Goal: Information Seeking & Learning: Learn about a topic

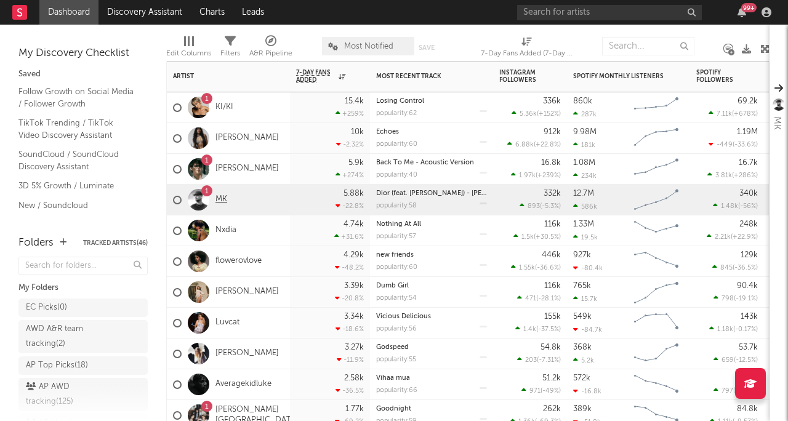
click at [225, 196] on link "MK" at bounding box center [222, 200] width 12 height 10
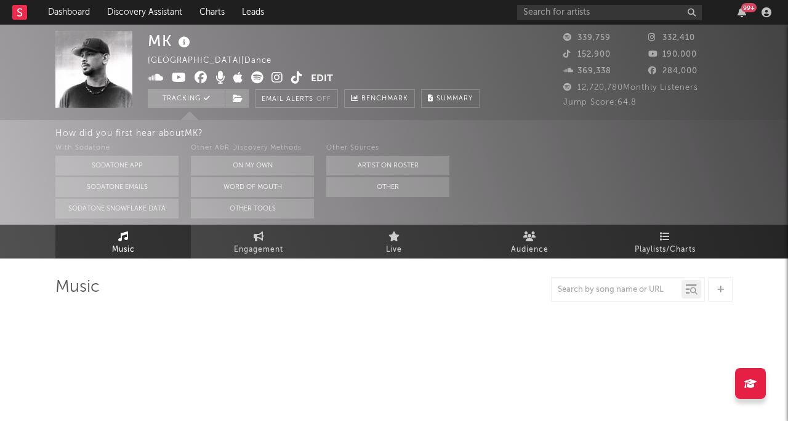
select select "6m"
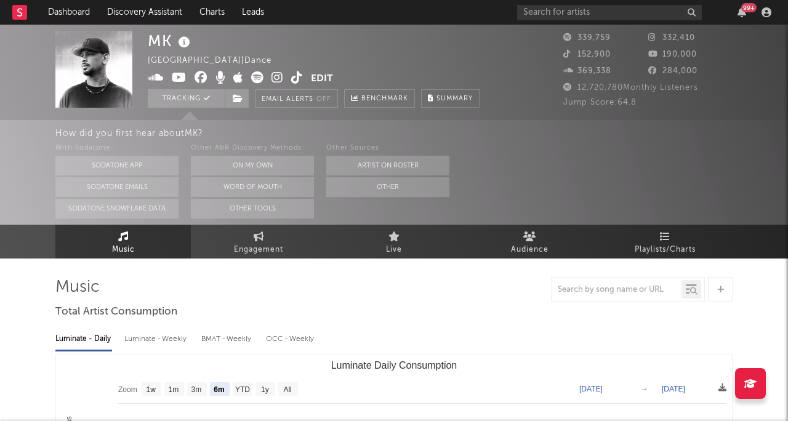
click at [476, 81] on div "MK [GEOGRAPHIC_DATA] | Dance Edit Tracking Email Alerts Off Benchmark Summary" at bounding box center [314, 69] width 332 height 77
click at [431, 77] on div "MK [GEOGRAPHIC_DATA] | Dance Edit Tracking Email Alerts Off Benchmark Summary" at bounding box center [314, 69] width 332 height 77
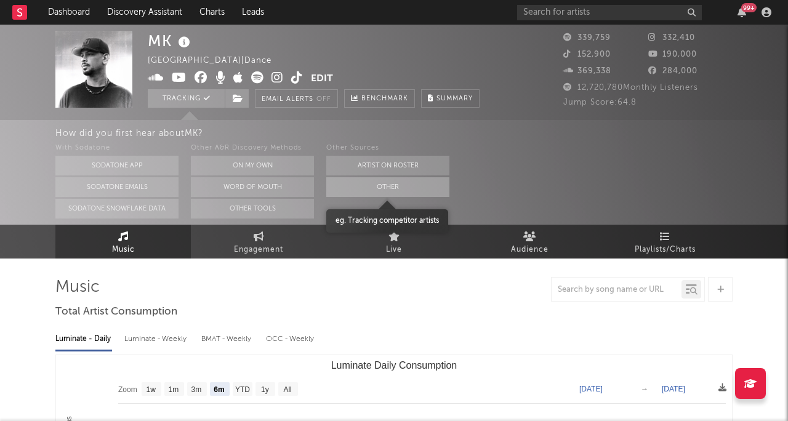
click at [405, 185] on button "Other" at bounding box center [387, 187] width 123 height 20
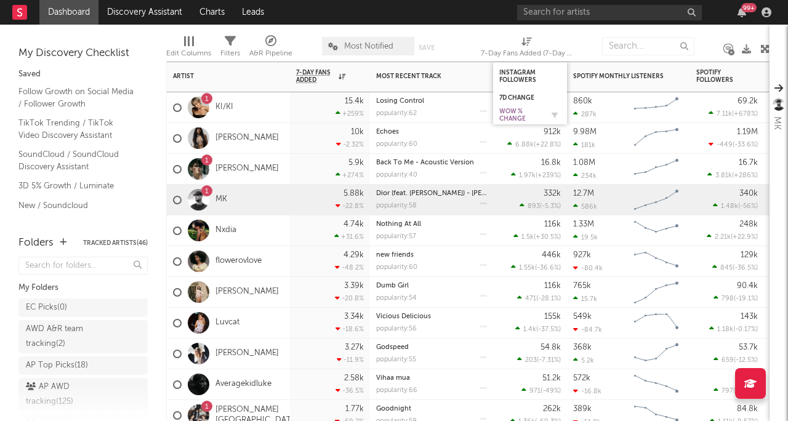
click at [517, 112] on div "WoW % Change" at bounding box center [520, 115] width 43 height 15
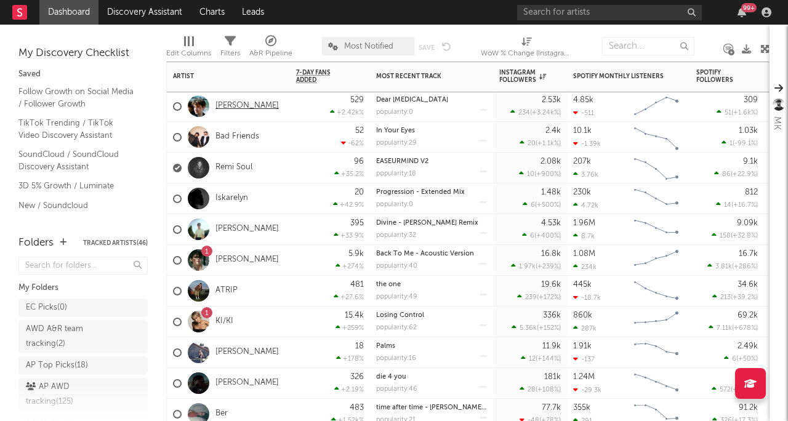
click at [229, 108] on link "[PERSON_NAME]" at bounding box center [247, 106] width 63 height 10
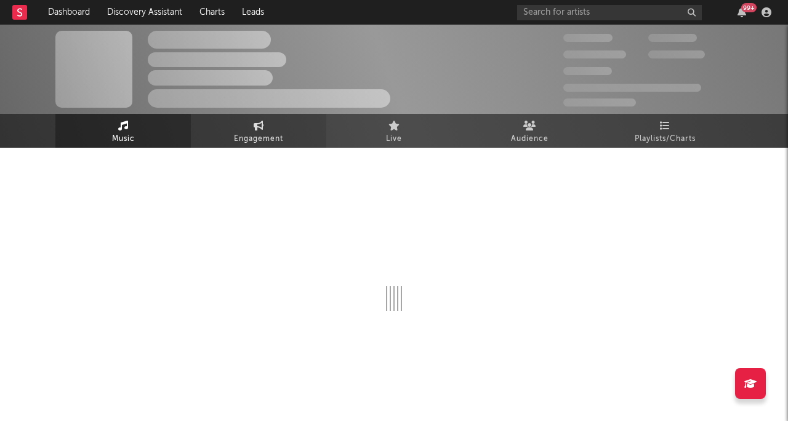
select select "1w"
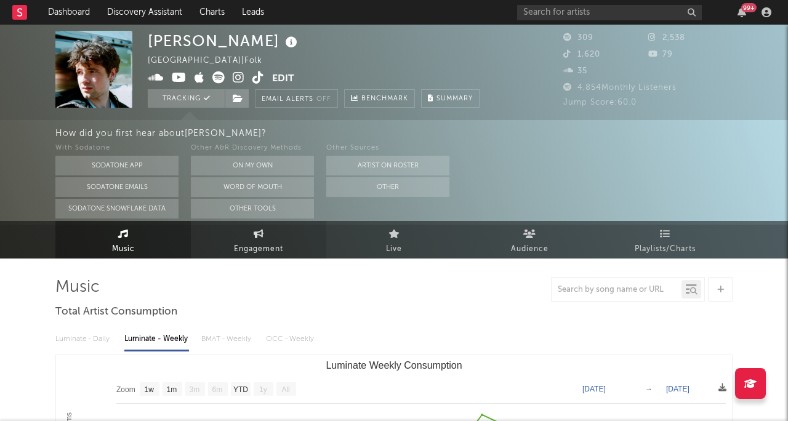
scroll to position [-1, 0]
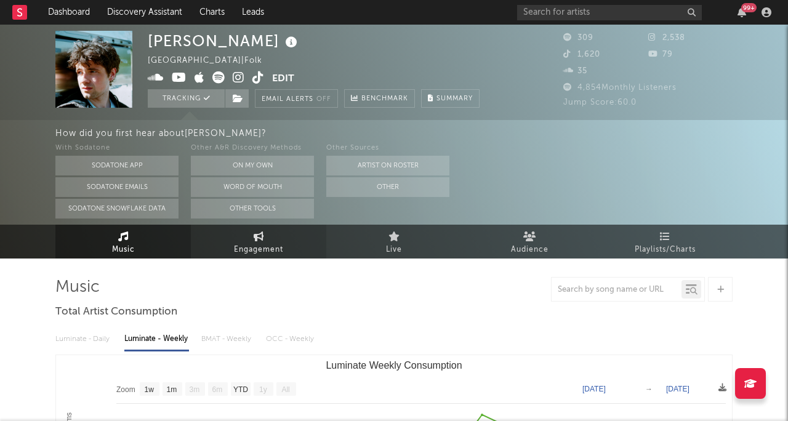
click at [261, 233] on icon at bounding box center [259, 236] width 10 height 10
select select "1w"
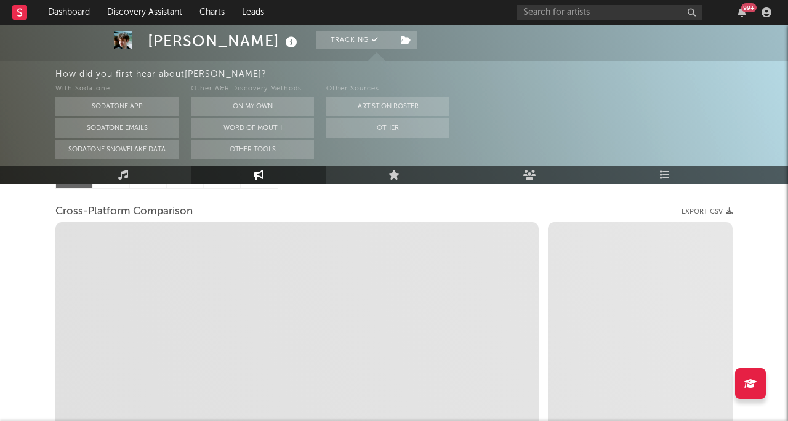
scroll to position [176, 0]
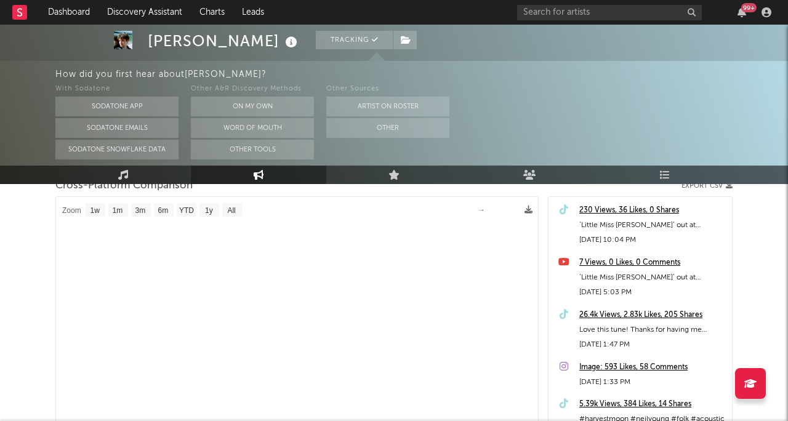
select select "1m"
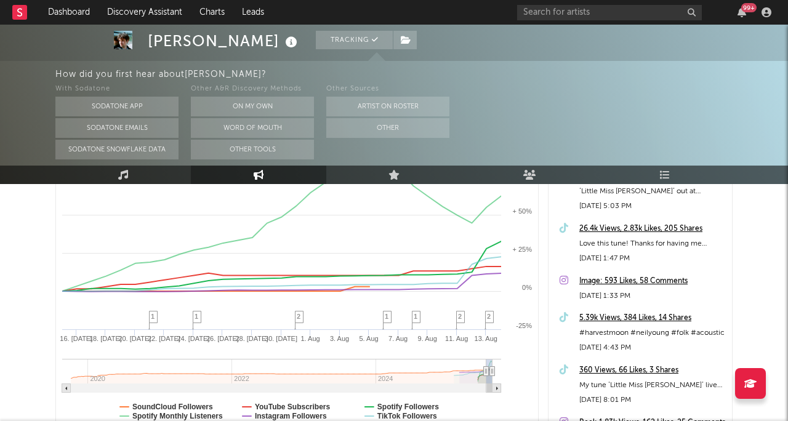
scroll to position [261, 0]
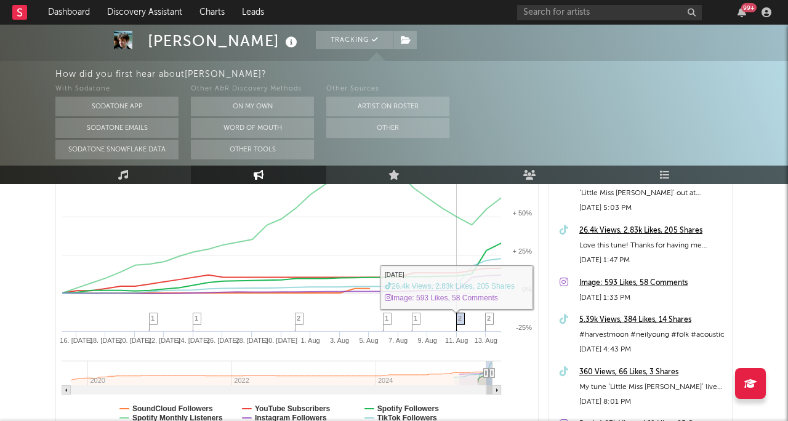
click at [461, 321] on span "2" at bounding box center [460, 318] width 4 height 7
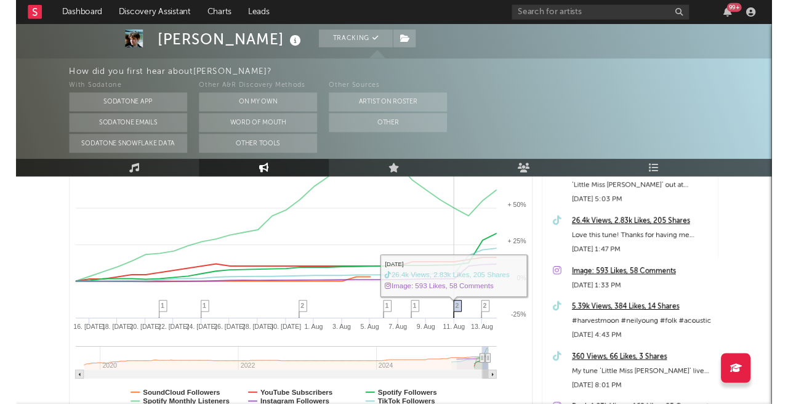
scroll to position [105, 0]
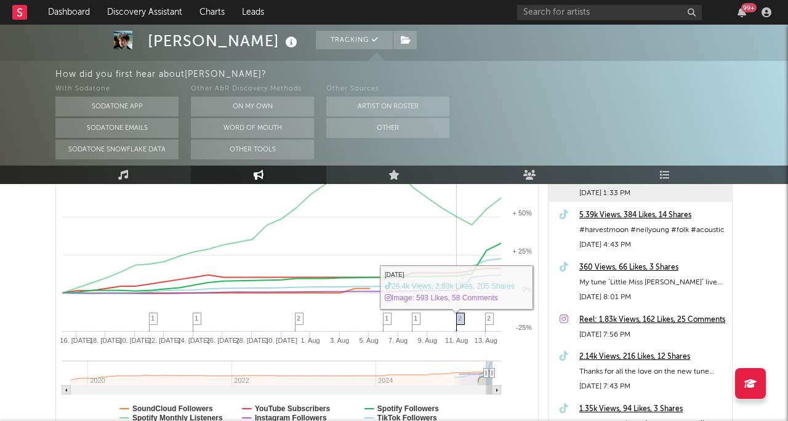
click at [461, 321] on span "2" at bounding box center [460, 318] width 4 height 7
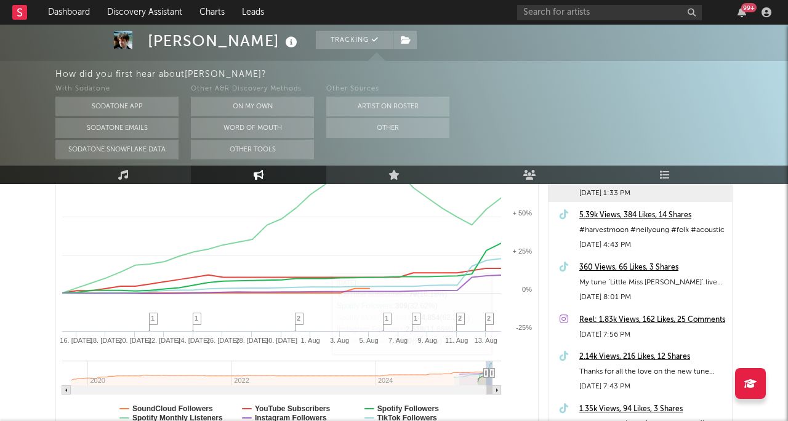
click at [644, 315] on div "Reel: 1.83k Views, 162 Likes, 25 Comments" at bounding box center [653, 320] width 147 height 15
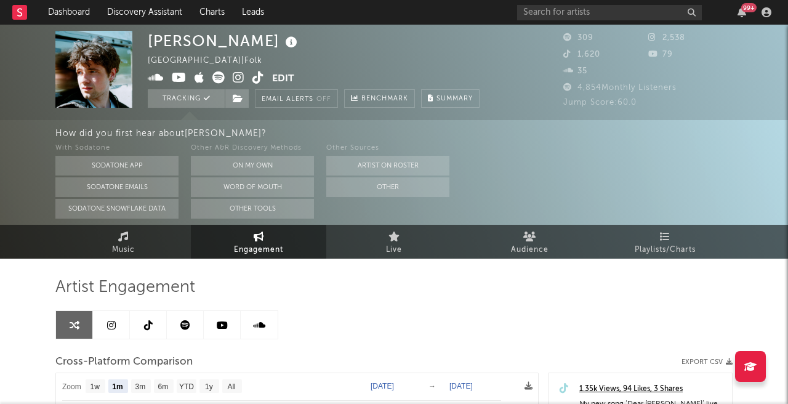
scroll to position [0, 0]
click at [161, 241] on link "Music" at bounding box center [122, 242] width 135 height 34
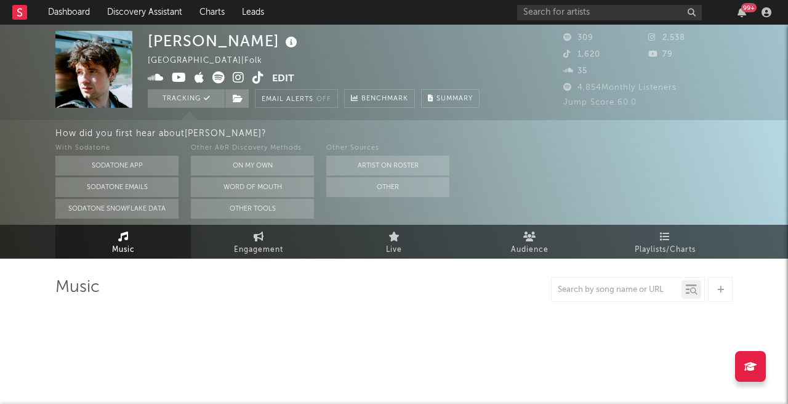
select select "1w"
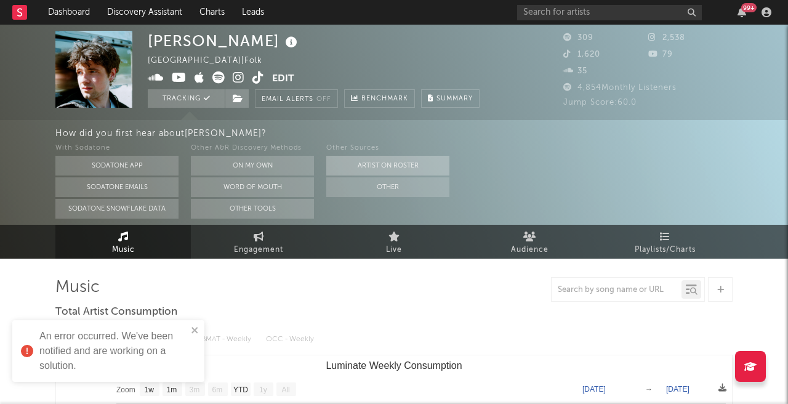
click at [407, 160] on button "Artist on Roster" at bounding box center [387, 166] width 123 height 20
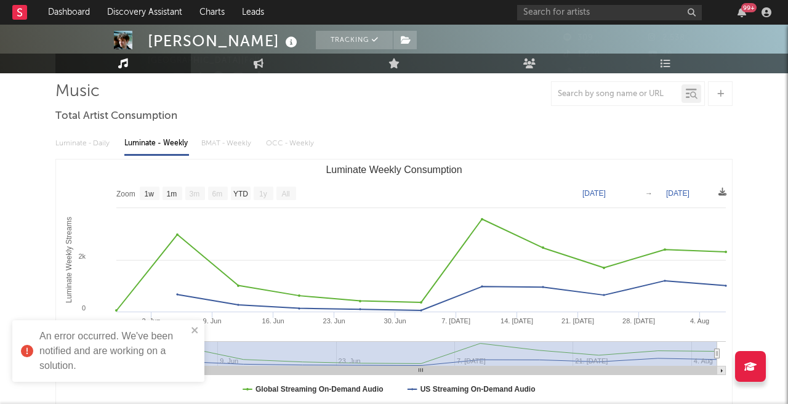
scroll to position [131, 0]
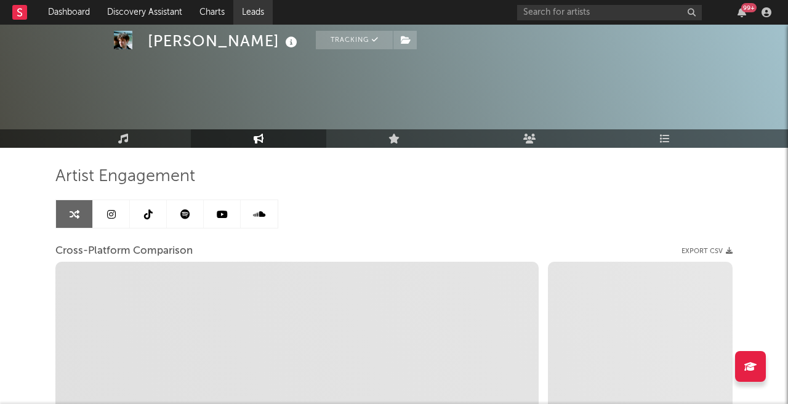
select select "1w"
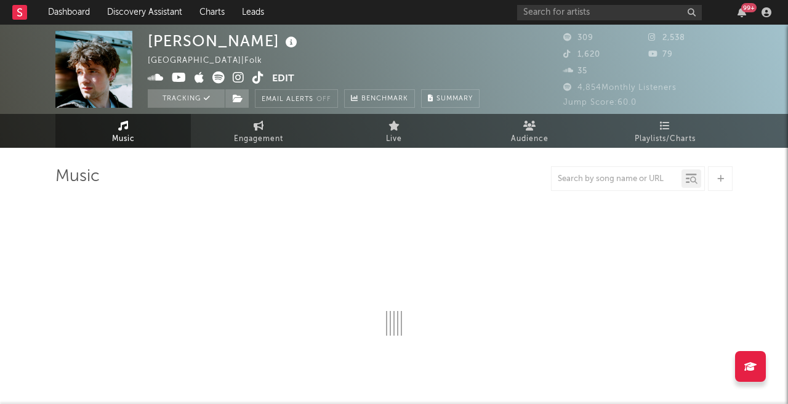
select select "1w"
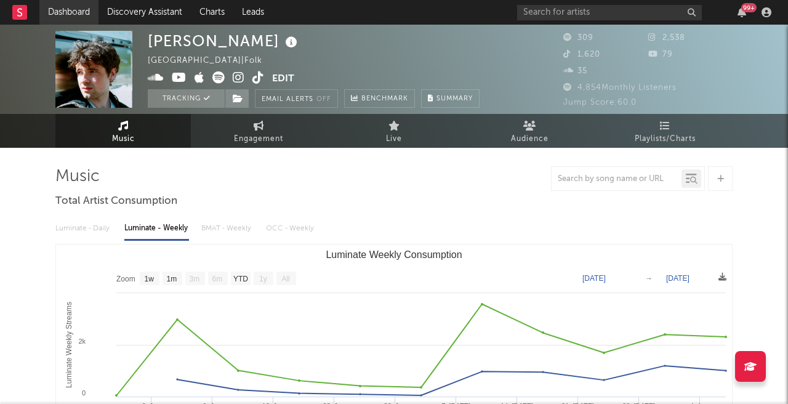
click at [68, 9] on link "Dashboard" at bounding box center [68, 12] width 59 height 25
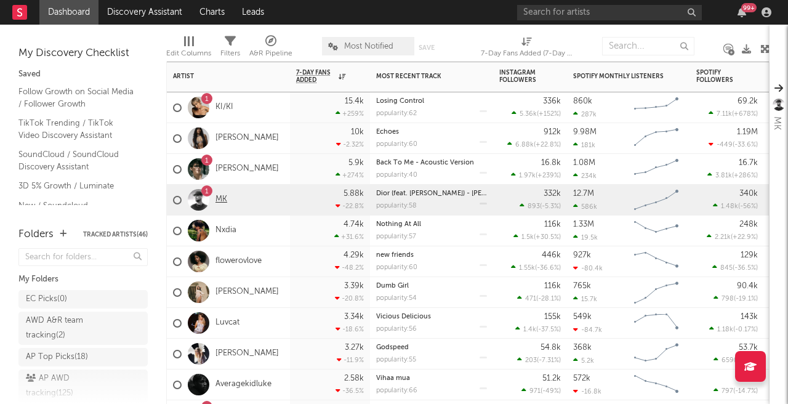
click at [223, 199] on link "MK" at bounding box center [222, 200] width 12 height 10
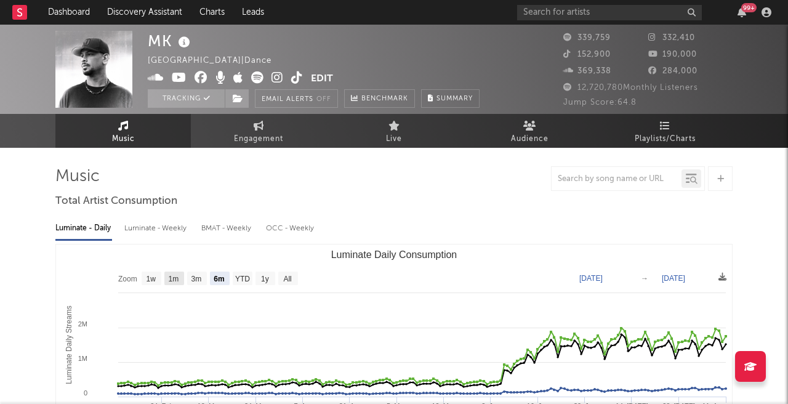
click at [174, 277] on text "1m" at bounding box center [174, 279] width 10 height 9
select select "1m"
type input "[DATE]"
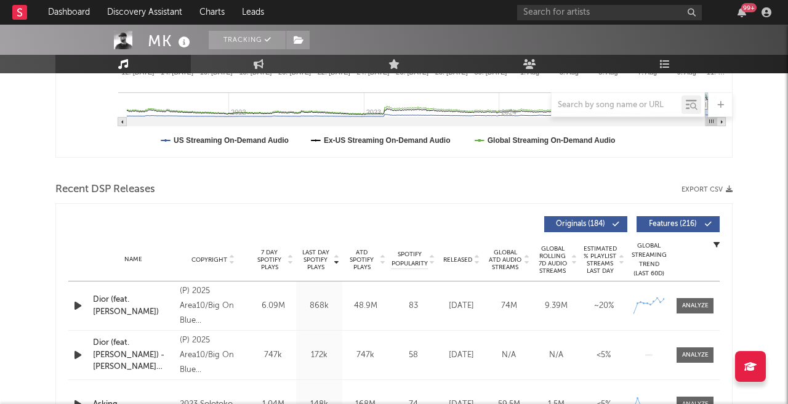
scroll to position [336, 0]
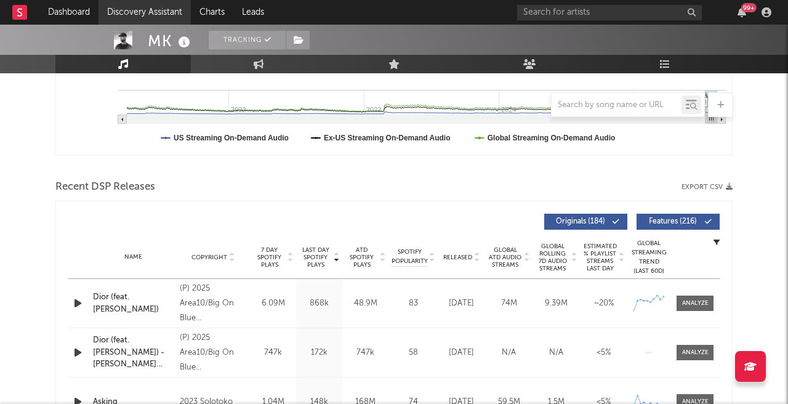
click at [166, 12] on link "Discovery Assistant" at bounding box center [145, 12] width 92 height 25
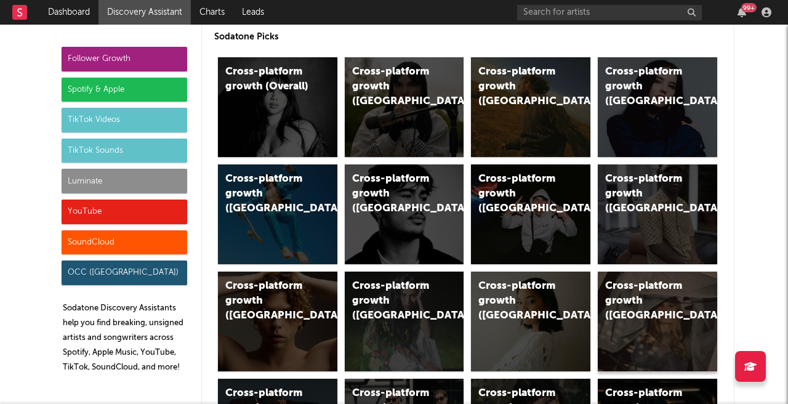
scroll to position [73, 0]
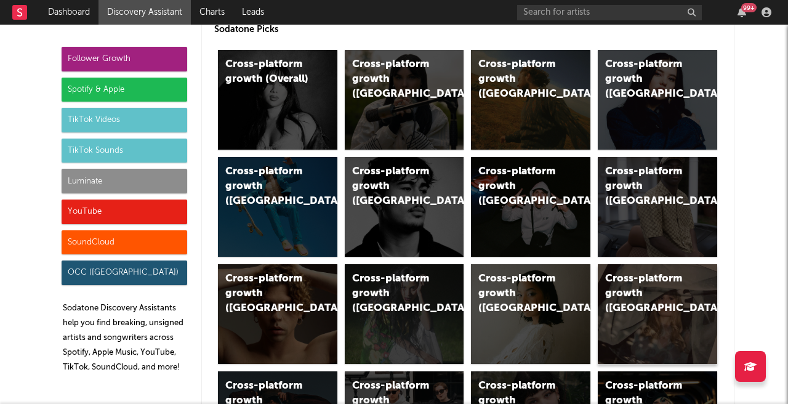
click at [662, 304] on div "Cross-platform growth ([GEOGRAPHIC_DATA])" at bounding box center [647, 294] width 84 height 44
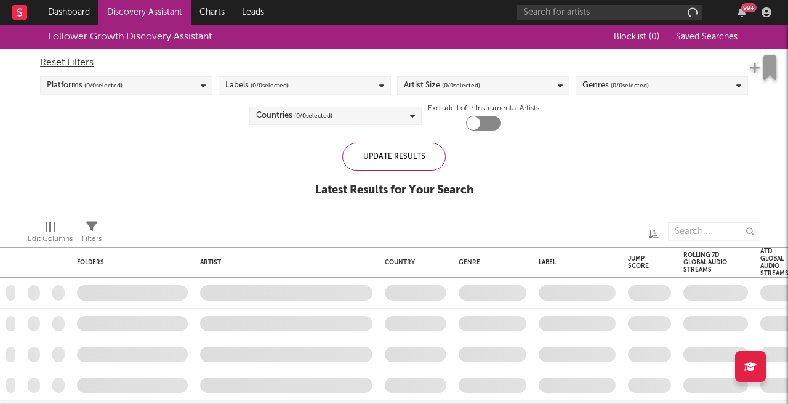
checkbox input "true"
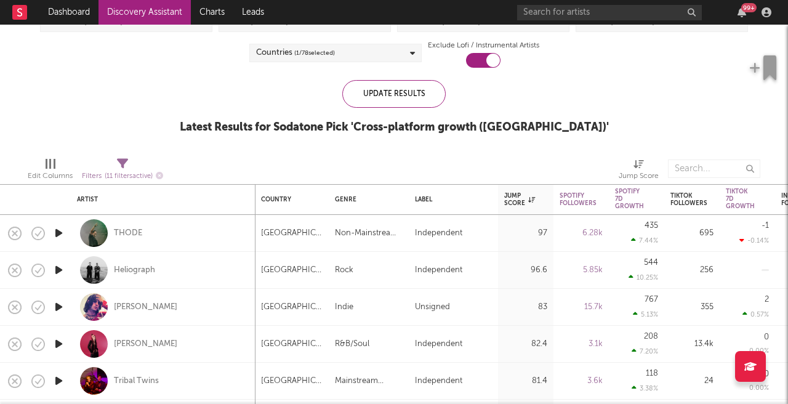
click at [60, 236] on icon "button" at bounding box center [58, 232] width 13 height 15
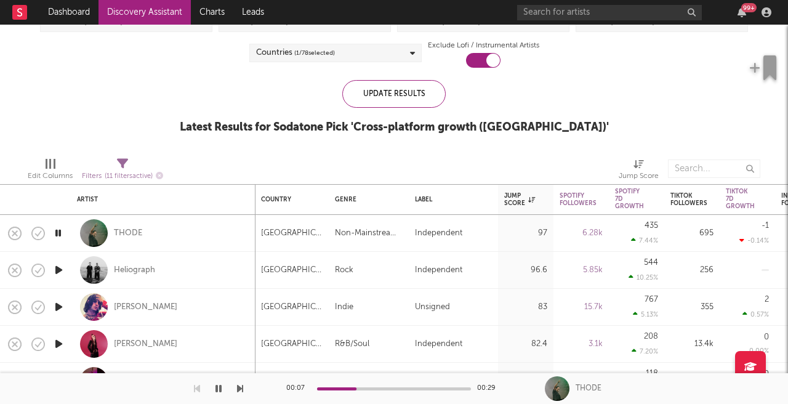
click at [60, 236] on icon "button" at bounding box center [58, 232] width 12 height 15
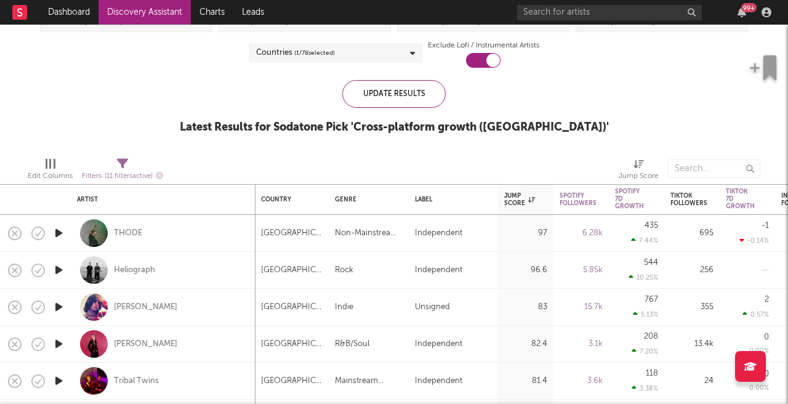
click at [57, 271] on icon "button" at bounding box center [58, 269] width 13 height 15
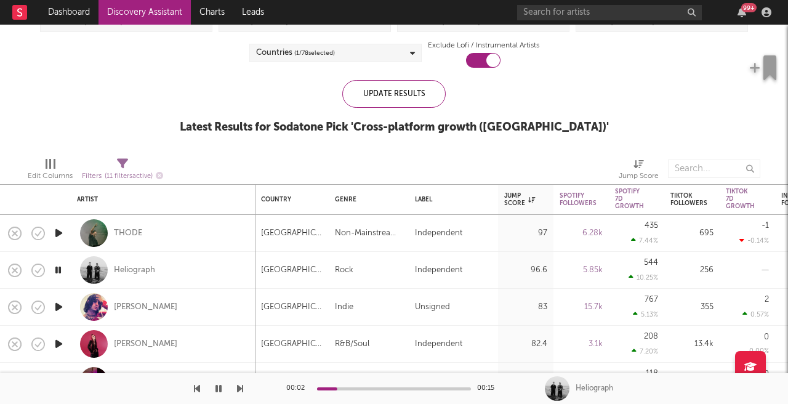
click at [57, 271] on icon "button" at bounding box center [58, 269] width 12 height 15
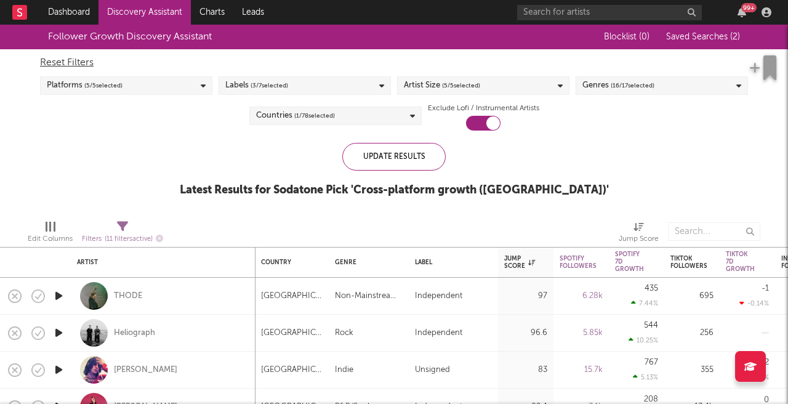
click at [126, 87] on div "Platforms ( 5 / 5 selected)" at bounding box center [126, 85] width 172 height 18
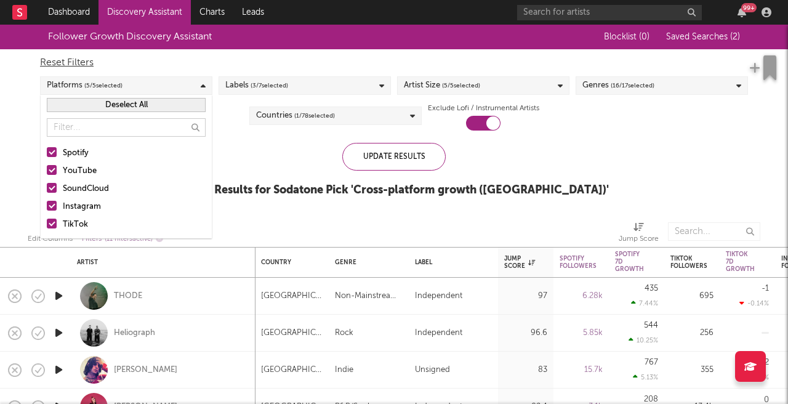
click at [296, 89] on div "Labels ( 3 / 7 selected)" at bounding box center [305, 85] width 172 height 18
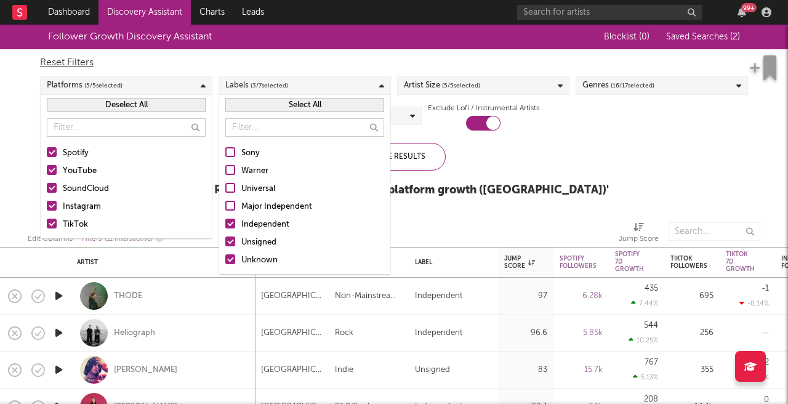
click at [450, 87] on span "( 5 / 5 selected)" at bounding box center [461, 85] width 38 height 15
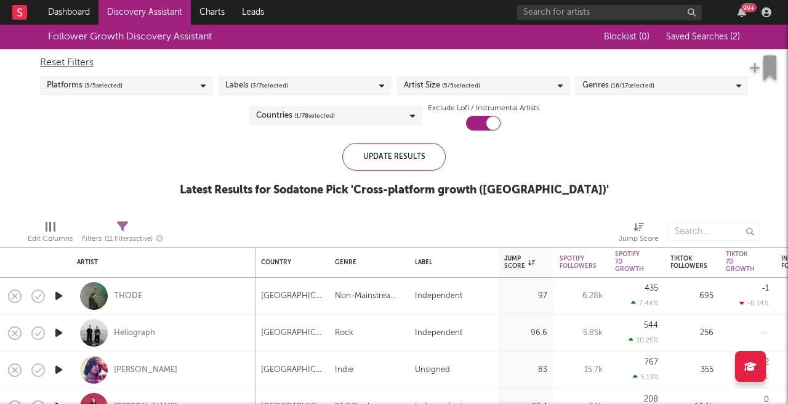
click at [650, 119] on div "Reset Filters Platforms ( 5 / 5 selected) Labels ( 3 / 7 selected) Artist Size …" at bounding box center [394, 89] width 721 height 81
click at [288, 90] on span "( 3 / 7 selected)" at bounding box center [270, 85] width 38 height 15
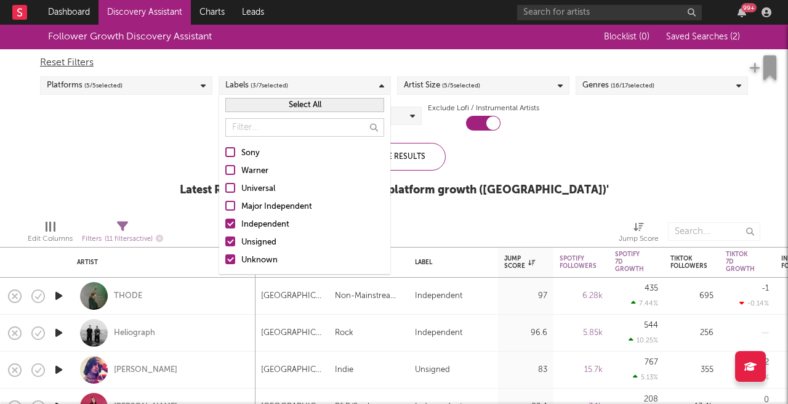
click at [138, 169] on div "Follower Growth Discovery Assistant Blocklist ( 0 ) Saved Searches ( 2 ) Reset …" at bounding box center [394, 117] width 788 height 185
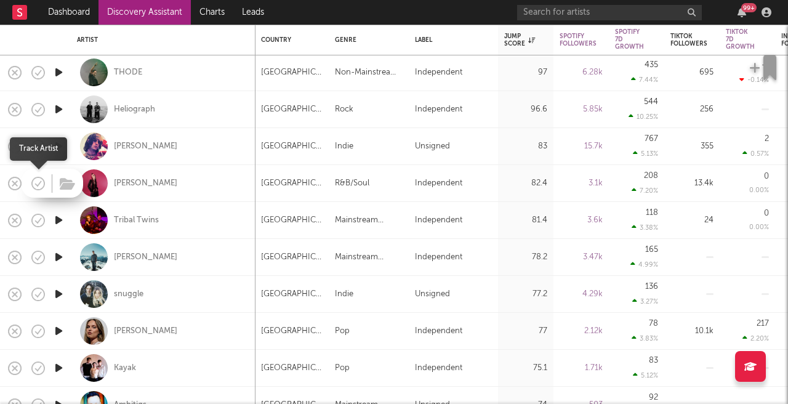
click at [36, 185] on icon "button" at bounding box center [38, 183] width 17 height 17
click at [65, 185] on icon "button" at bounding box center [67, 184] width 15 height 14
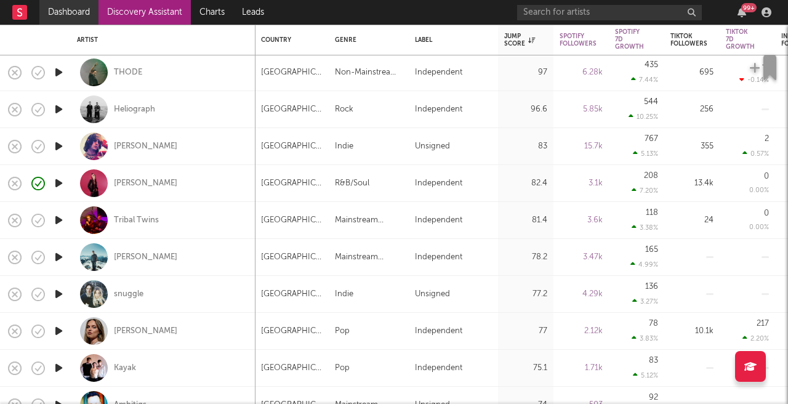
click at [81, 19] on link "Dashboard" at bounding box center [68, 12] width 59 height 25
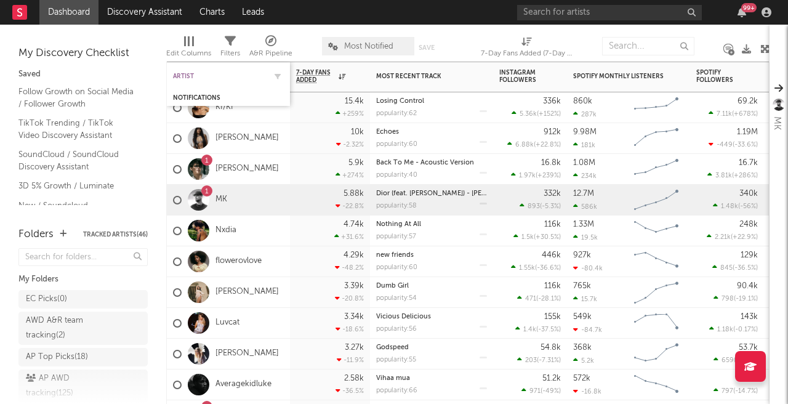
click at [182, 73] on div "Artist" at bounding box center [219, 76] width 92 height 7
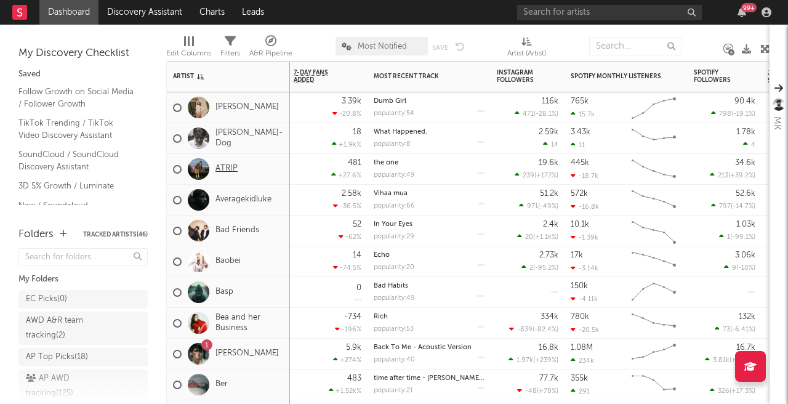
click at [229, 166] on link "ATRIP" at bounding box center [227, 169] width 22 height 10
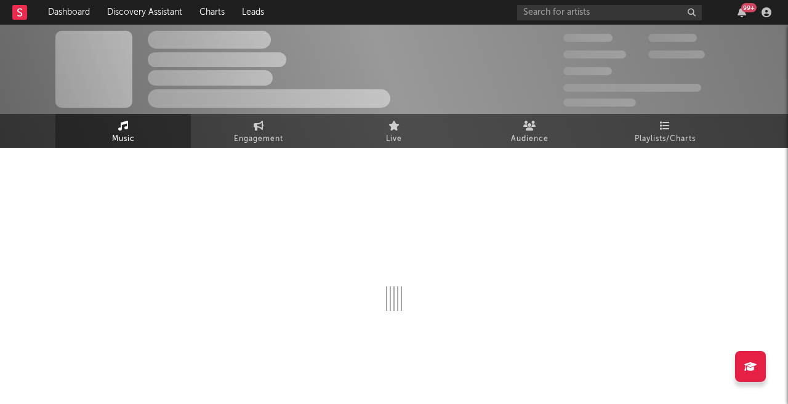
select select "6m"
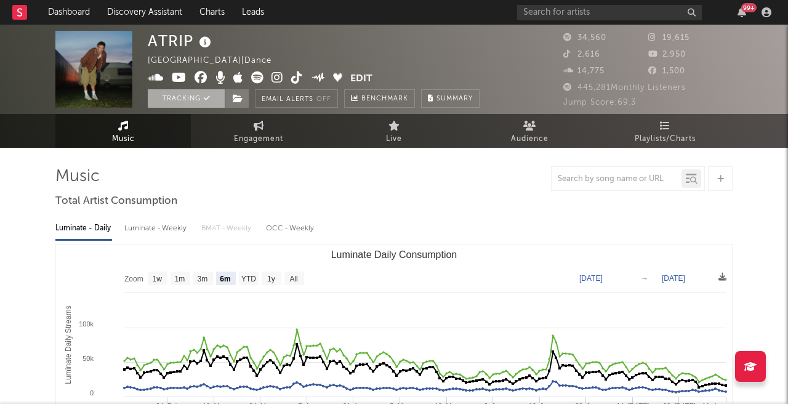
click at [171, 102] on button "Tracking" at bounding box center [186, 98] width 77 height 18
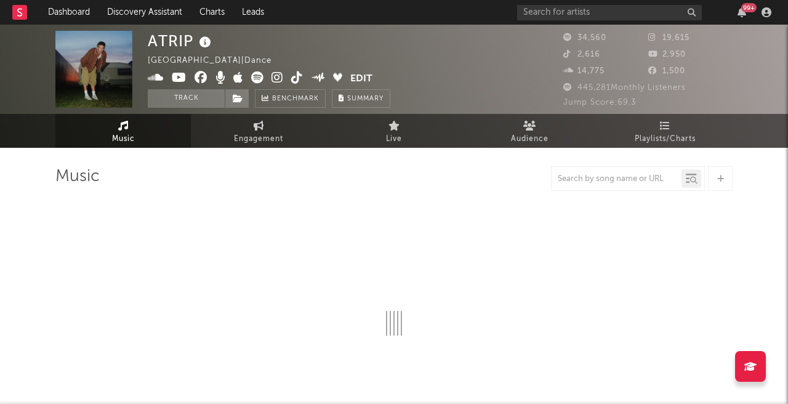
select select "6m"
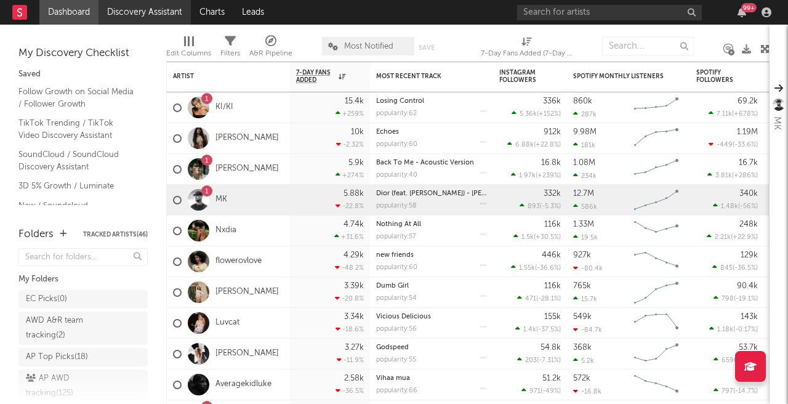
click at [165, 17] on link "Discovery Assistant" at bounding box center [145, 12] width 92 height 25
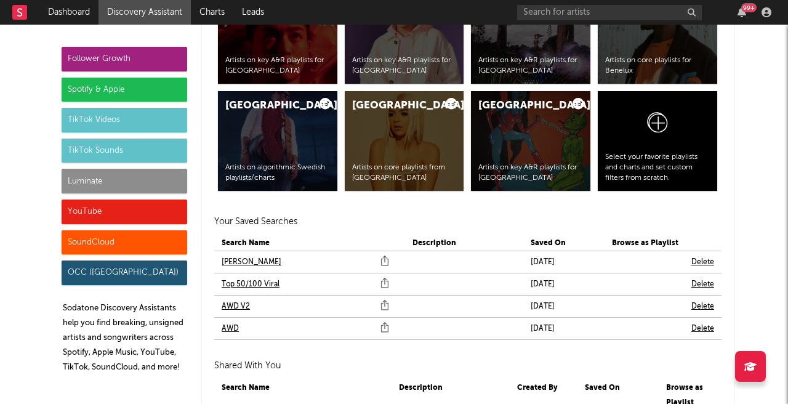
scroll to position [2702, 0]
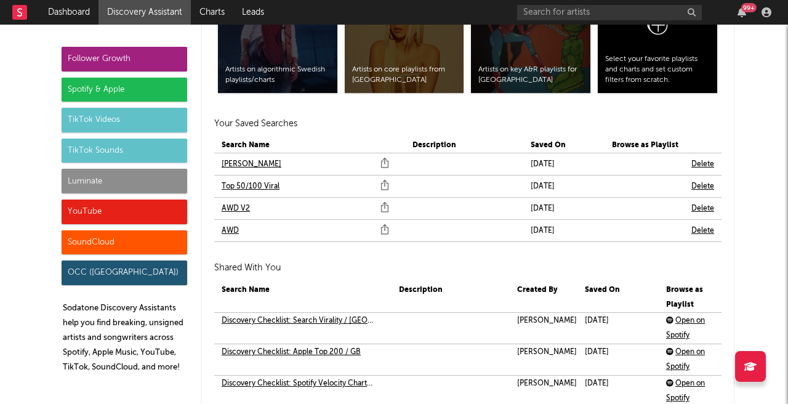
click at [224, 161] on link "[PERSON_NAME]" at bounding box center [252, 164] width 60 height 15
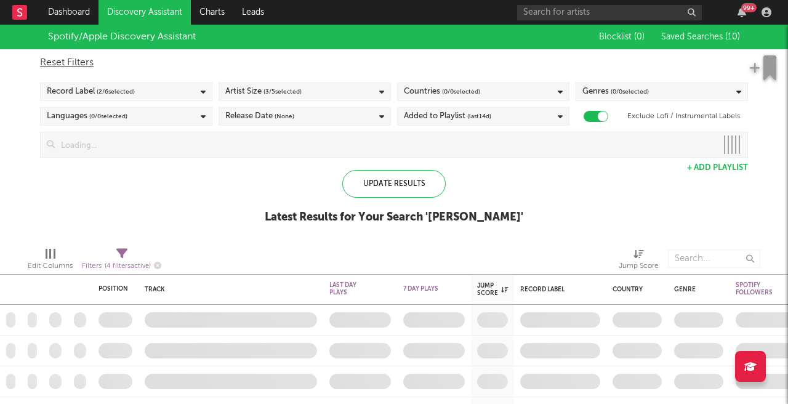
click at [137, 91] on div "Record Label ( 2 / 6 selected)" at bounding box center [126, 92] width 172 height 18
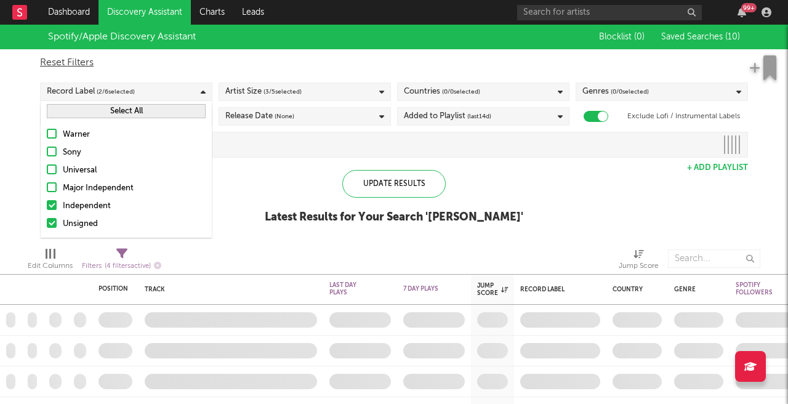
click at [137, 91] on div "Record Label ( 2 / 6 selected)" at bounding box center [126, 92] width 172 height 18
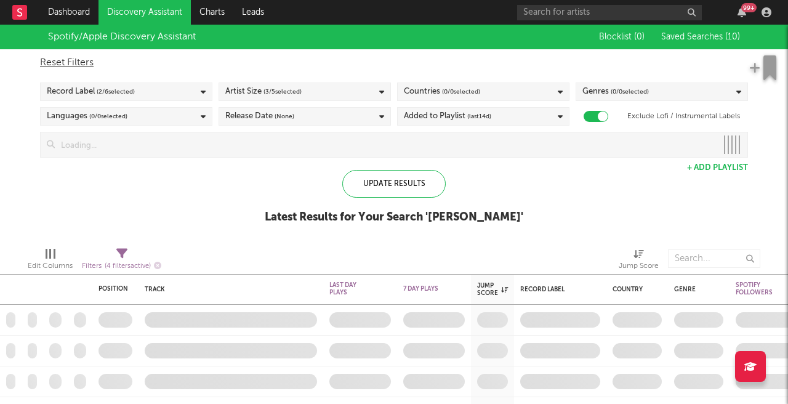
click at [171, 118] on div "Languages ( 0 / 0 selected)" at bounding box center [126, 116] width 172 height 18
click at [290, 92] on span "( 3 / 5 selected)" at bounding box center [283, 91] width 38 height 15
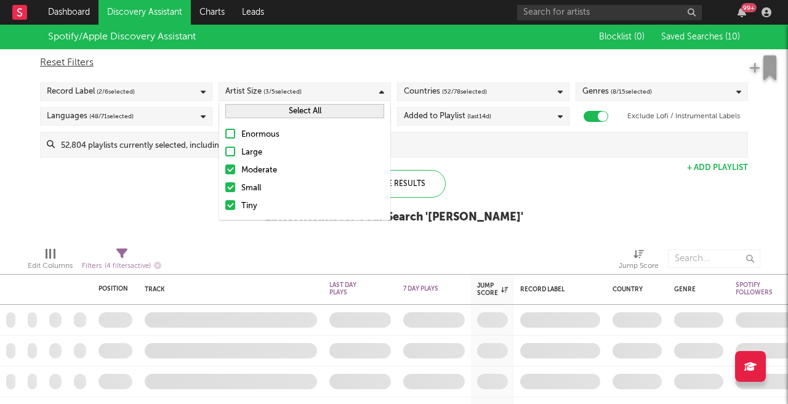
click at [332, 59] on div "Reset Filters" at bounding box center [394, 62] width 708 height 15
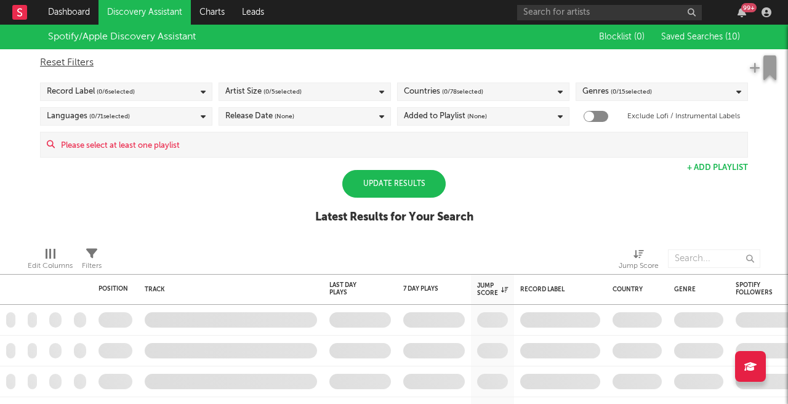
click at [264, 124] on div "Release Date (None)" at bounding box center [305, 116] width 172 height 18
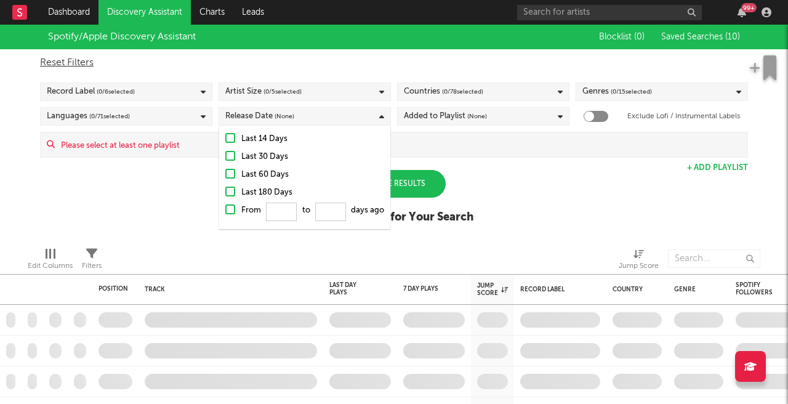
click at [300, 116] on div "Release Date (None)" at bounding box center [305, 116] width 172 height 18
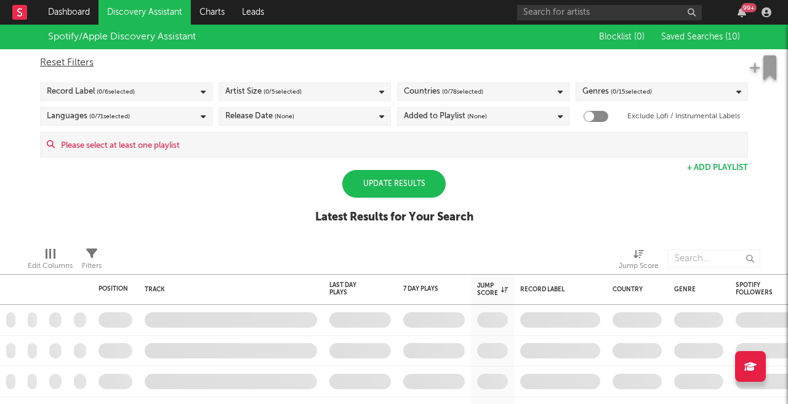
click at [472, 86] on span "( 0 / 78 selected)" at bounding box center [462, 91] width 41 height 15
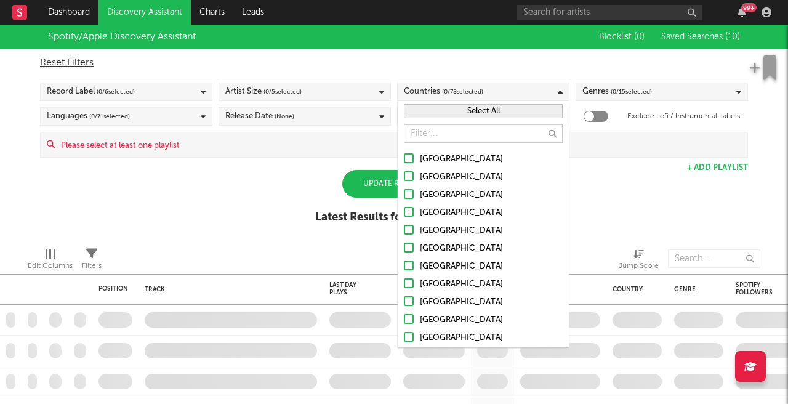
click at [472, 86] on span "( 0 / 78 selected)" at bounding box center [462, 91] width 41 height 15
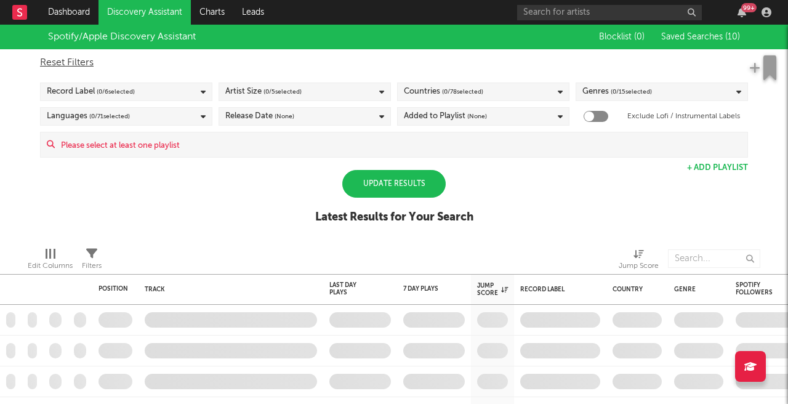
click at [472, 117] on span "(None)" at bounding box center [477, 116] width 20 height 15
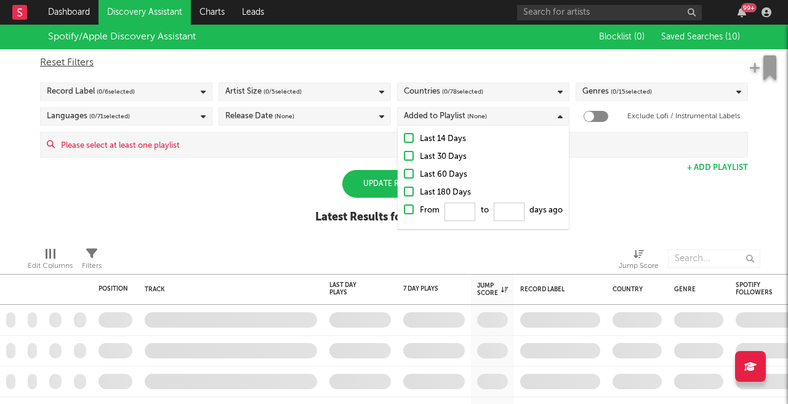
click at [472, 117] on span "(None)" at bounding box center [477, 116] width 20 height 15
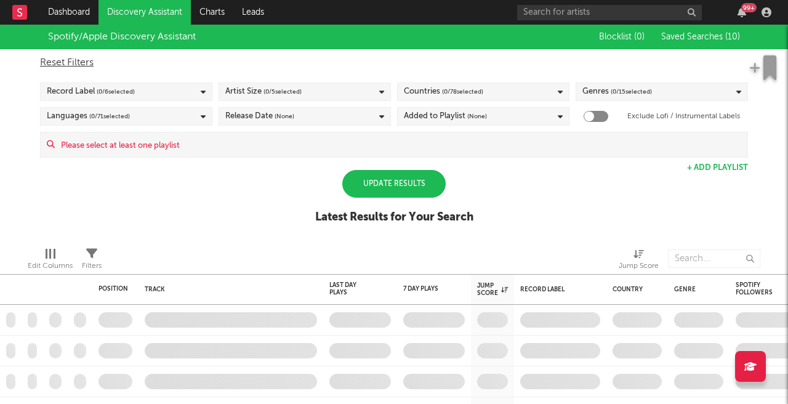
click at [665, 91] on div "Genres ( 0 / 15 selected)" at bounding box center [662, 92] width 172 height 18
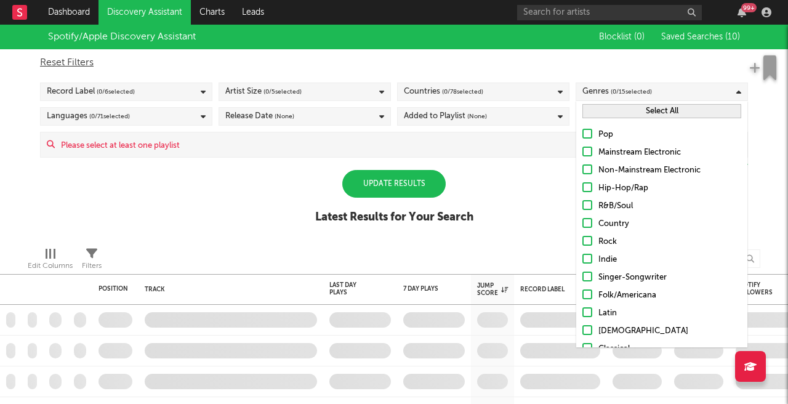
click at [588, 132] on div at bounding box center [588, 134] width 10 height 10
click at [583, 132] on input "Pop" at bounding box center [583, 134] width 0 height 15
click at [586, 132] on div at bounding box center [588, 134] width 10 height 10
click at [583, 132] on input "Pop" at bounding box center [583, 134] width 0 height 15
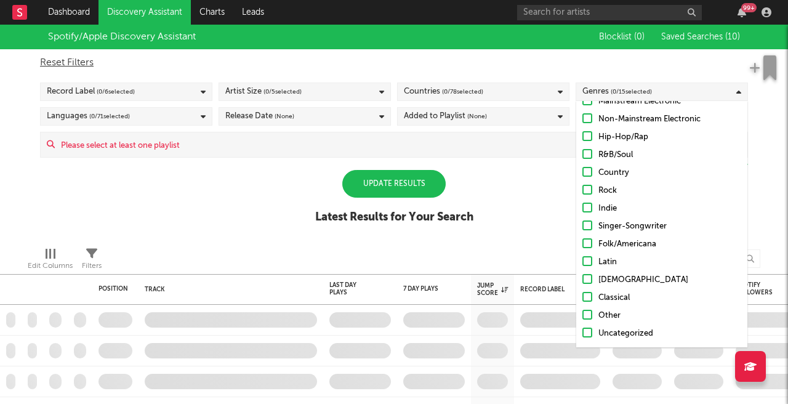
scroll to position [51, 0]
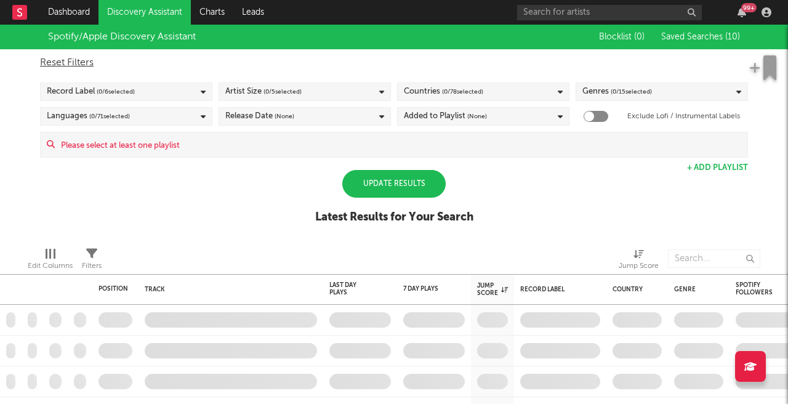
click at [674, 57] on div "Reset Filters" at bounding box center [394, 62] width 708 height 15
click at [599, 111] on div at bounding box center [596, 116] width 25 height 11
checkbox input "true"
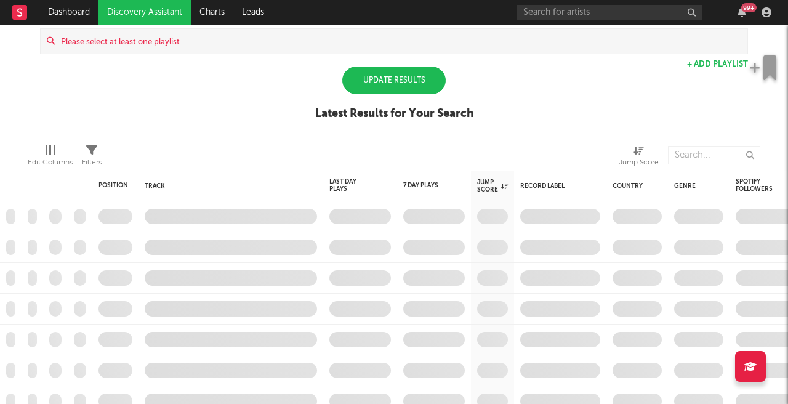
click at [410, 82] on div "Update Results" at bounding box center [393, 81] width 103 height 28
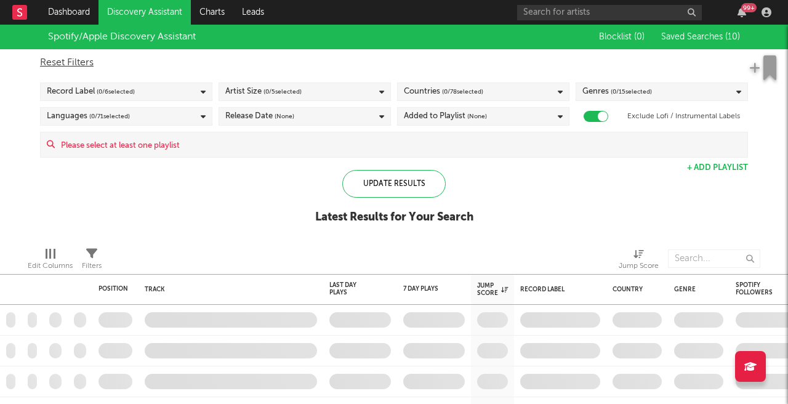
click at [453, 92] on span "( 0 / 78 selected)" at bounding box center [462, 91] width 41 height 15
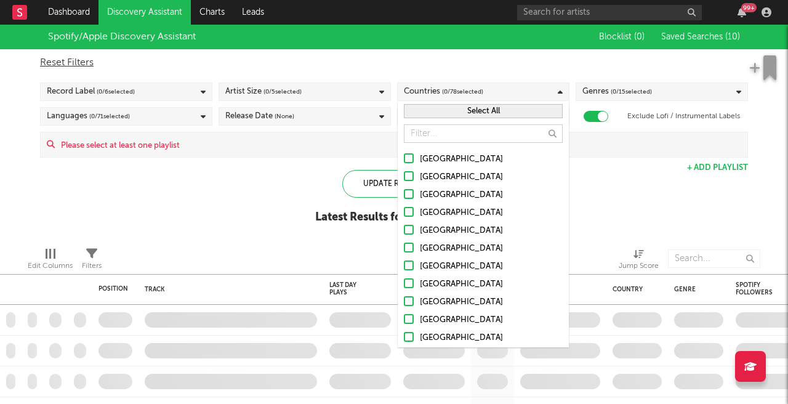
click at [471, 108] on button "Select All" at bounding box center [483, 111] width 159 height 14
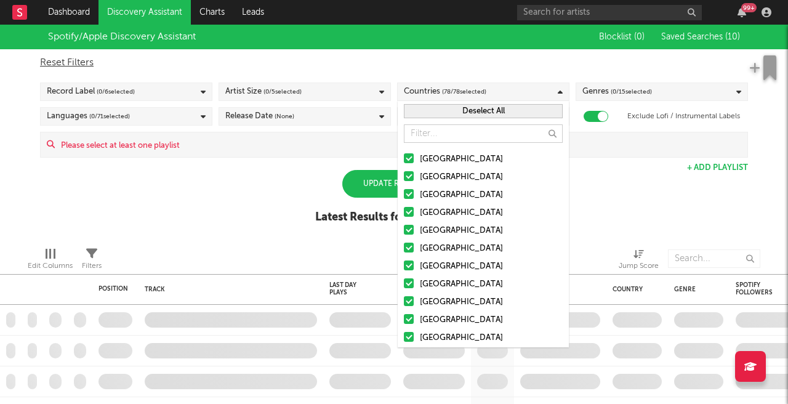
click at [205, 193] on div "Spotify/Apple Discovery Assistant Blocklist ( 0 ) Saved Searches ( 10 ) Reset F…" at bounding box center [394, 131] width 788 height 212
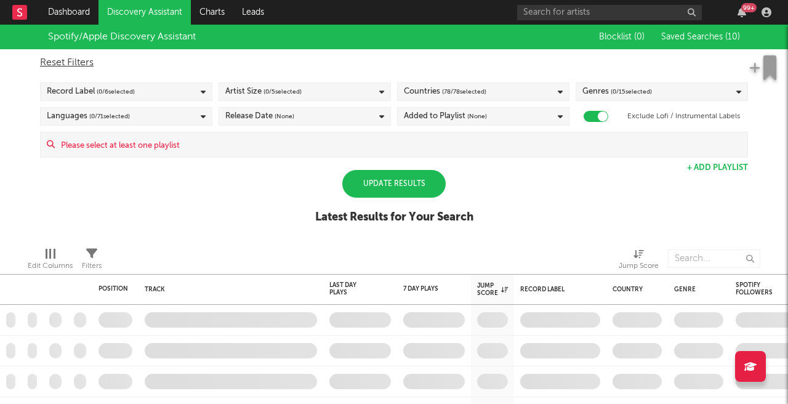
click at [368, 186] on div "Update Results" at bounding box center [393, 184] width 103 height 28
click at [628, 94] on span "( 0 / 15 selected)" at bounding box center [631, 91] width 41 height 15
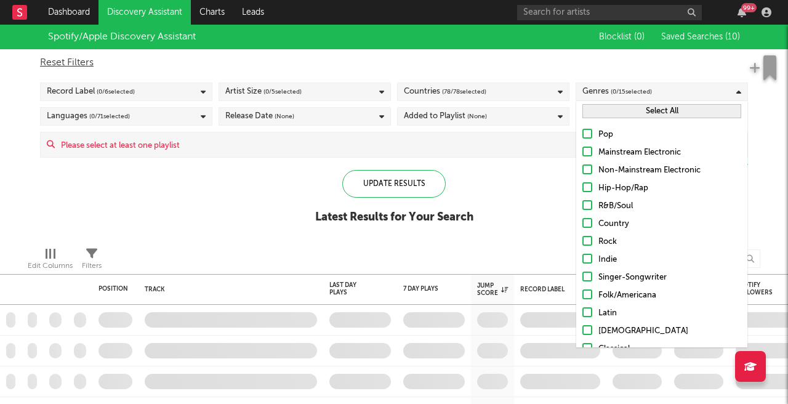
click at [631, 109] on button "Select All" at bounding box center [662, 111] width 159 height 14
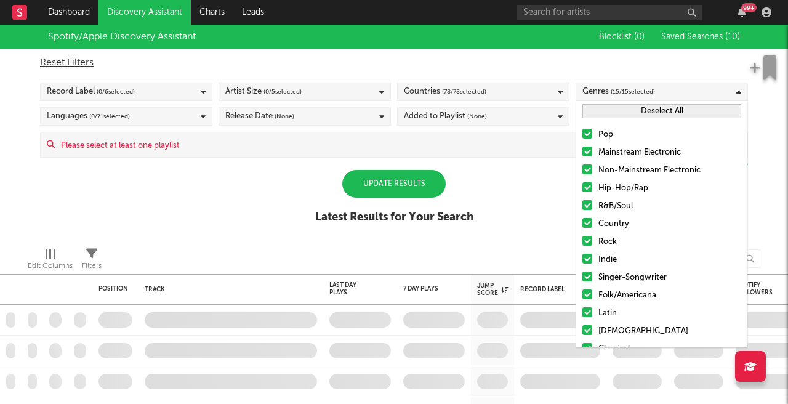
click at [397, 187] on div "Update Results" at bounding box center [393, 184] width 103 height 28
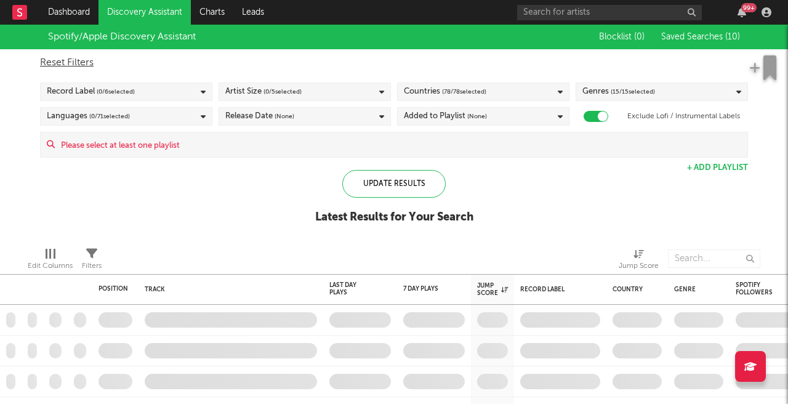
click at [111, 88] on span "( 0 / 6 selected)" at bounding box center [116, 91] width 38 height 15
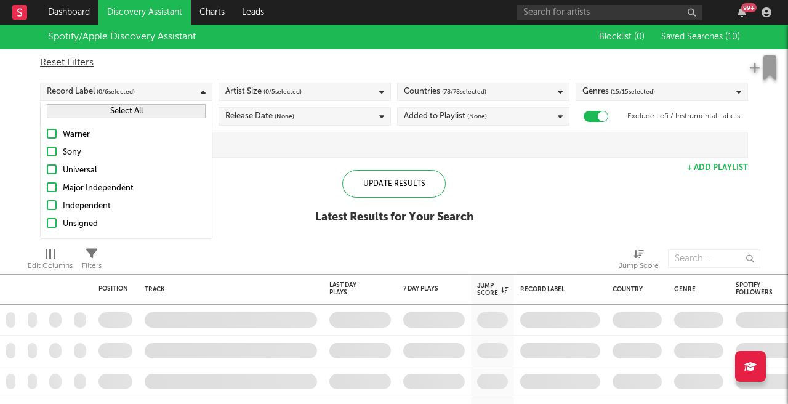
click at [103, 116] on button "Select All" at bounding box center [126, 111] width 159 height 14
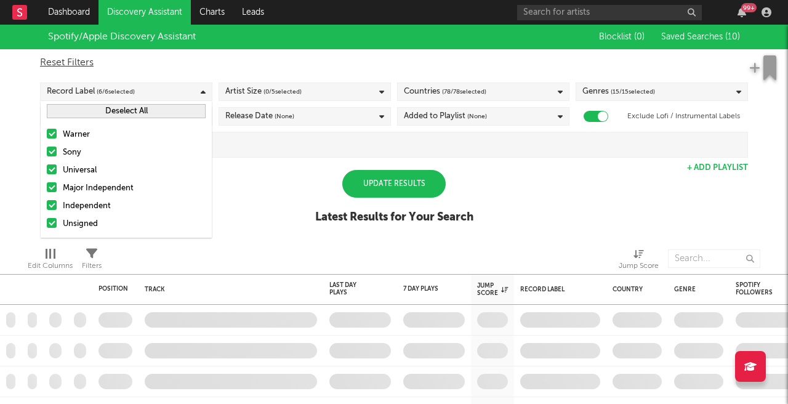
click at [393, 172] on div "Update Results" at bounding box center [393, 184] width 103 height 28
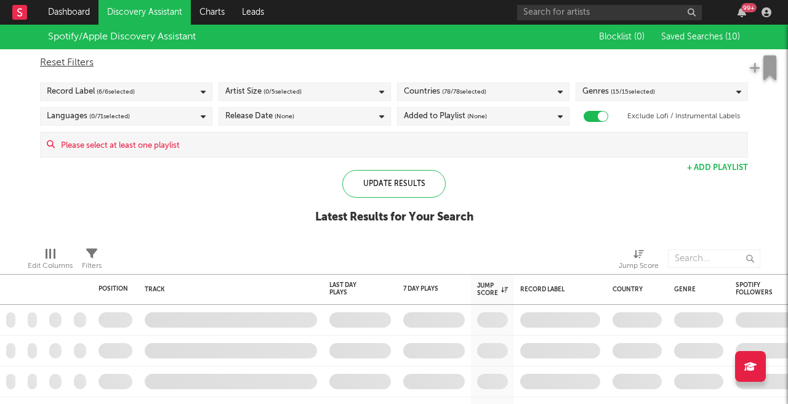
click at [92, 111] on span "( 0 / 71 selected)" at bounding box center [109, 116] width 41 height 15
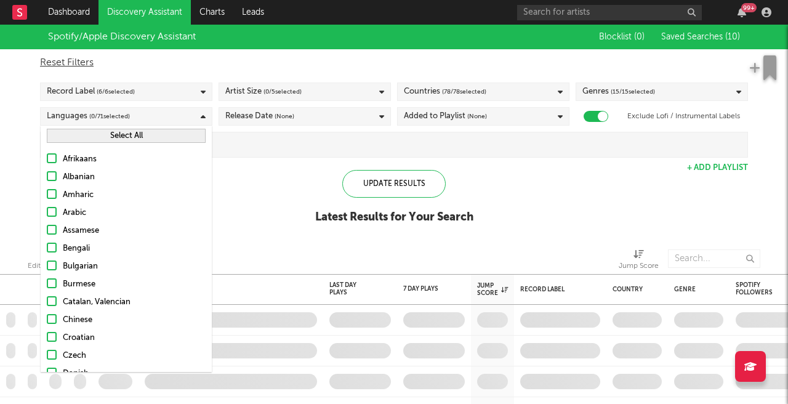
click at [100, 131] on button "Select All" at bounding box center [126, 136] width 159 height 14
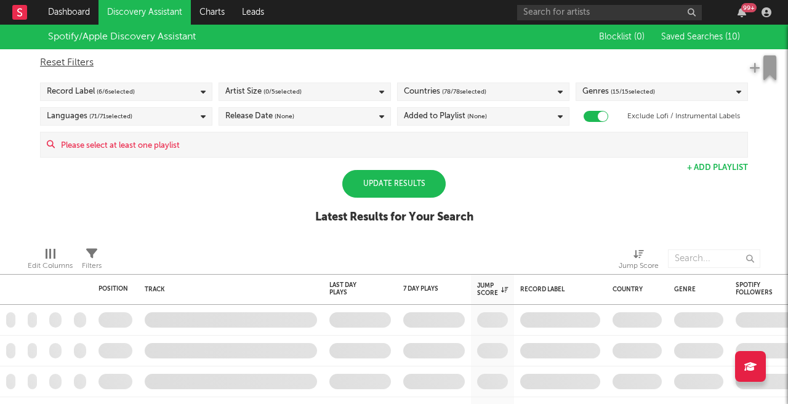
click at [377, 182] on div "Update Results" at bounding box center [393, 184] width 103 height 28
click at [295, 94] on span "( 0 / 5 selected)" at bounding box center [283, 91] width 38 height 15
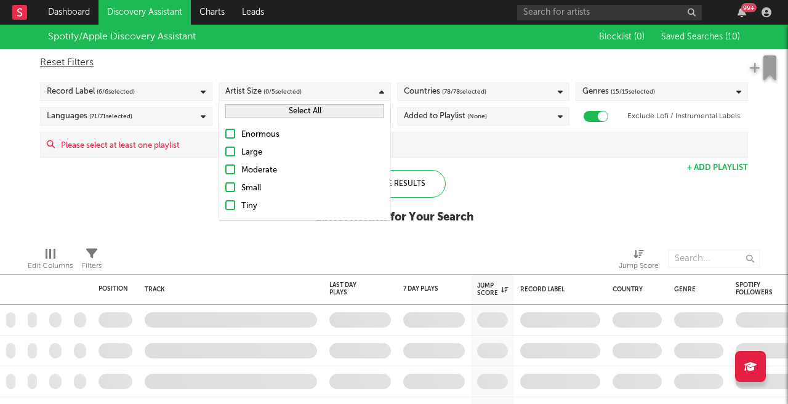
click at [234, 168] on div at bounding box center [230, 169] width 10 height 10
click at [225, 168] on input "Moderate" at bounding box center [225, 170] width 0 height 15
click at [228, 185] on div at bounding box center [230, 187] width 10 height 10
click at [225, 185] on input "Small" at bounding box center [225, 188] width 0 height 15
click at [232, 212] on label "Tiny" at bounding box center [304, 206] width 159 height 15
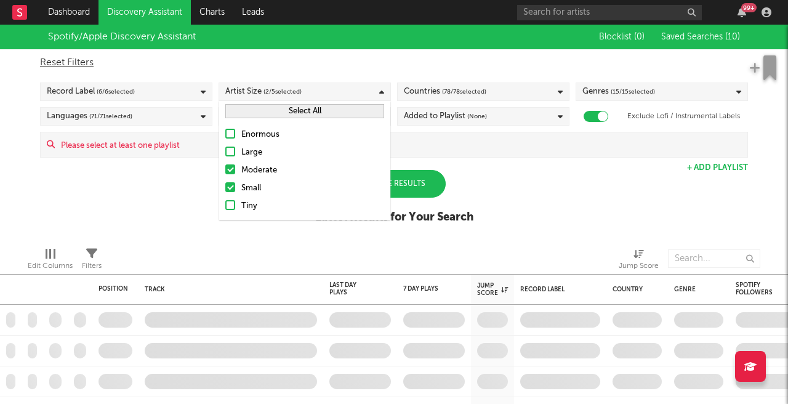
click at [225, 212] on input "Tiny" at bounding box center [225, 206] width 0 height 15
click at [495, 180] on div "Spotify/Apple Discovery Assistant Blocklist ( 0 ) Saved Searches ( 10 ) Reset F…" at bounding box center [394, 131] width 788 height 212
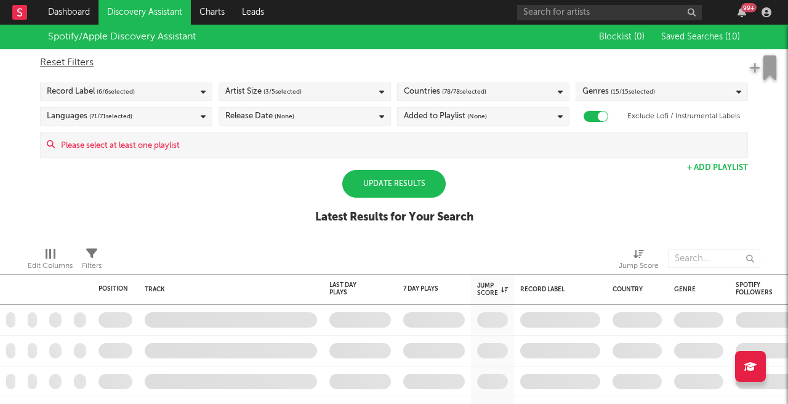
click at [387, 180] on div "Update Results" at bounding box center [393, 184] width 103 height 28
click at [145, 152] on input at bounding box center [401, 144] width 693 height 25
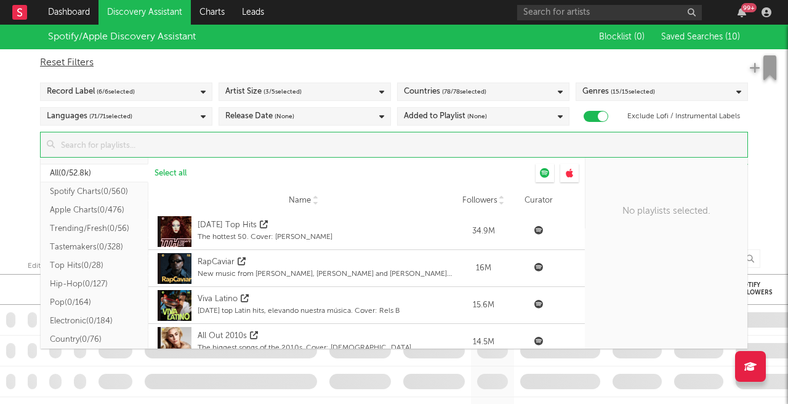
click at [72, 171] on button "All ( 0/52.8k )" at bounding box center [95, 173] width 108 height 18
click at [167, 176] on span "Select all" at bounding box center [171, 173] width 32 height 8
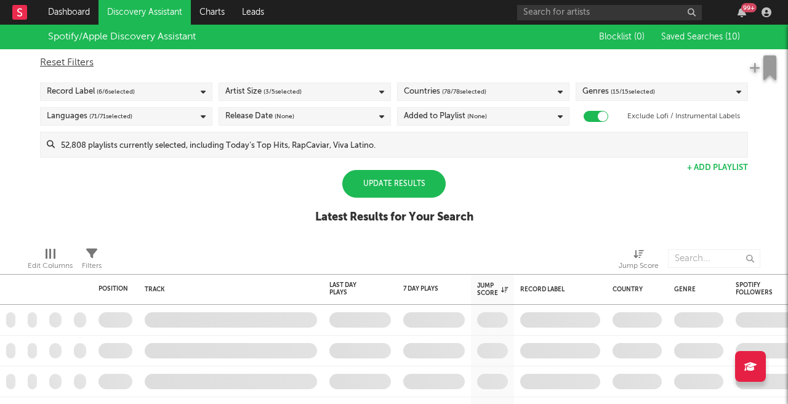
click at [18, 192] on div "Spotify/Apple Discovery Assistant Blocklist ( 0 ) Saved Searches ( 10 ) Reset F…" at bounding box center [394, 131] width 788 height 212
click at [382, 196] on div "Update Results" at bounding box center [393, 184] width 103 height 28
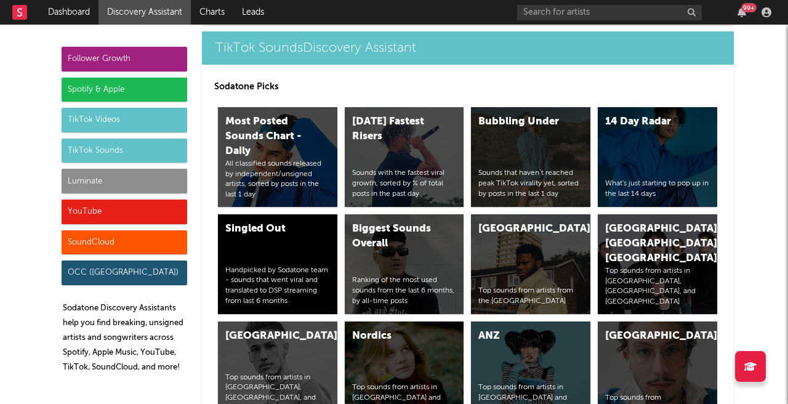
scroll to position [4213, 0]
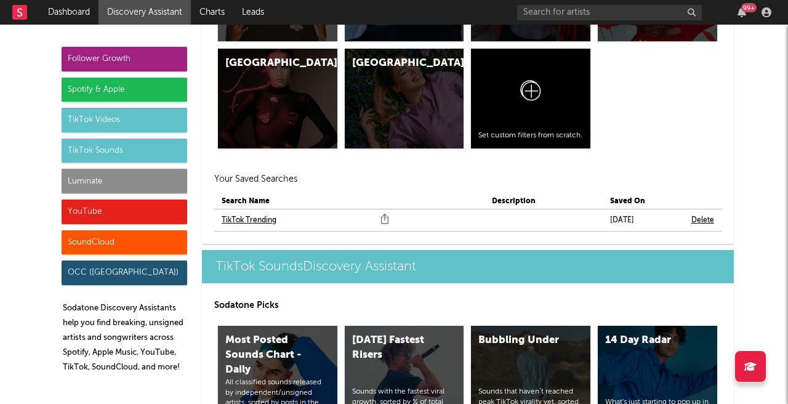
click at [255, 217] on link "TikTok Trending" at bounding box center [249, 220] width 55 height 15
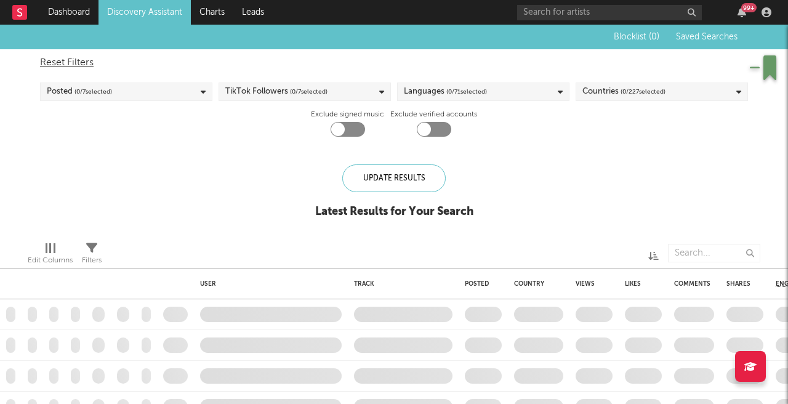
checkbox input "true"
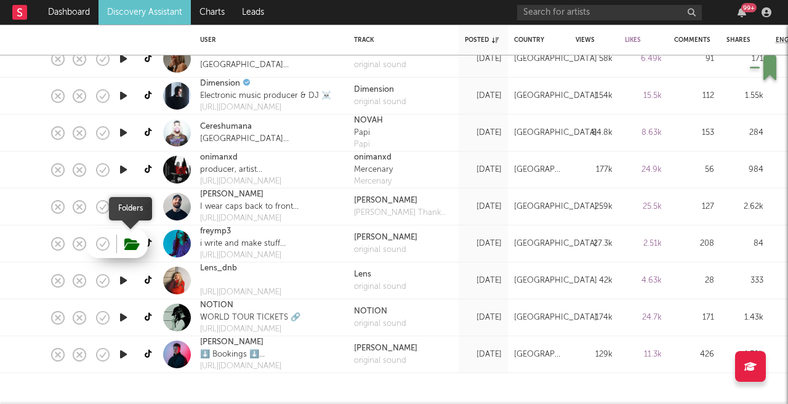
click at [134, 244] on icon "button" at bounding box center [131, 245] width 15 height 14
click at [218, 229] on link "freymp3" at bounding box center [215, 231] width 31 height 12
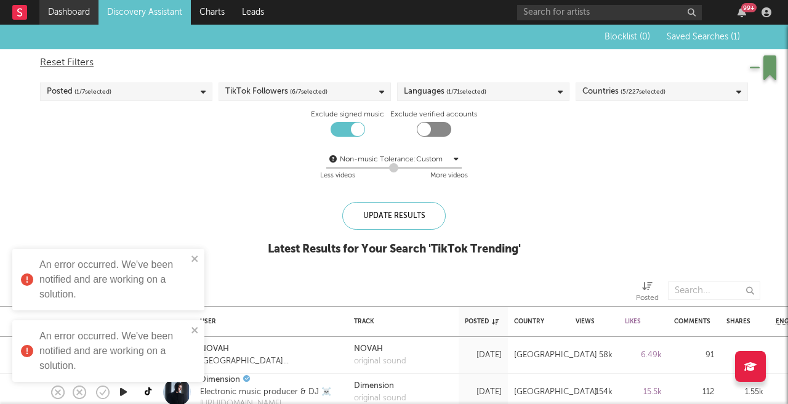
click at [68, 17] on link "Dashboard" at bounding box center [68, 12] width 59 height 25
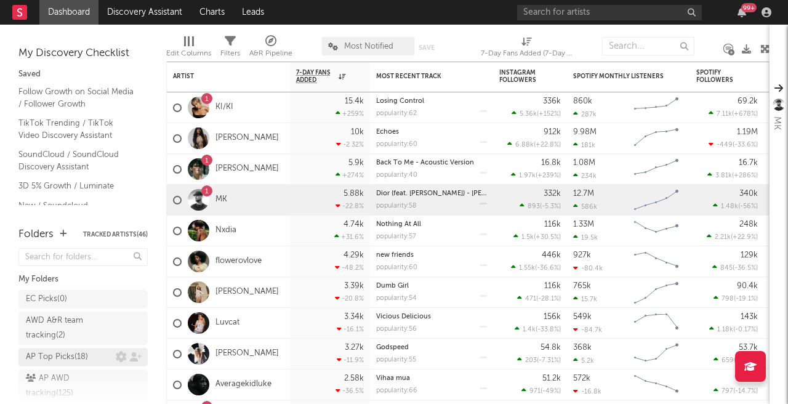
click at [81, 355] on div "AP Top Picks ( 18 )" at bounding box center [57, 357] width 62 height 15
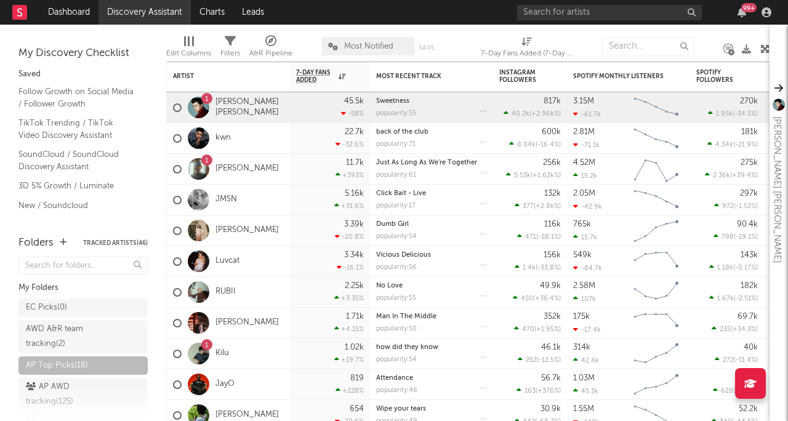
click at [169, 9] on link "Discovery Assistant" at bounding box center [145, 12] width 92 height 25
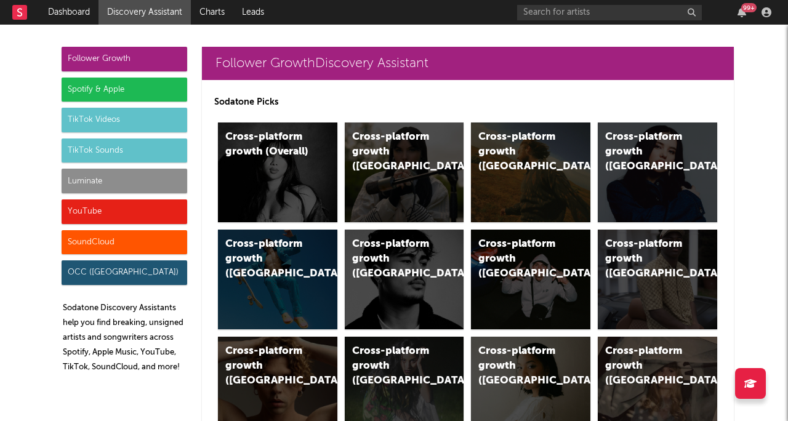
click at [100, 62] on div "Follower Growth" at bounding box center [125, 59] width 126 height 25
click at [369, 59] on link "Follower Growth Discovery Assistant" at bounding box center [468, 63] width 532 height 33
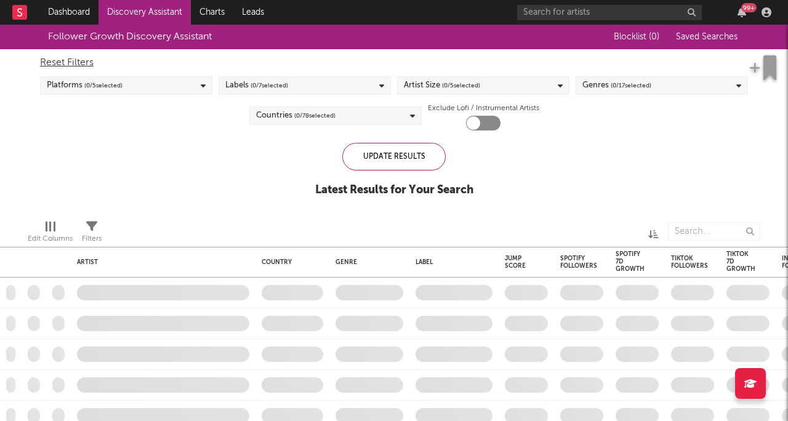
checkbox input "true"
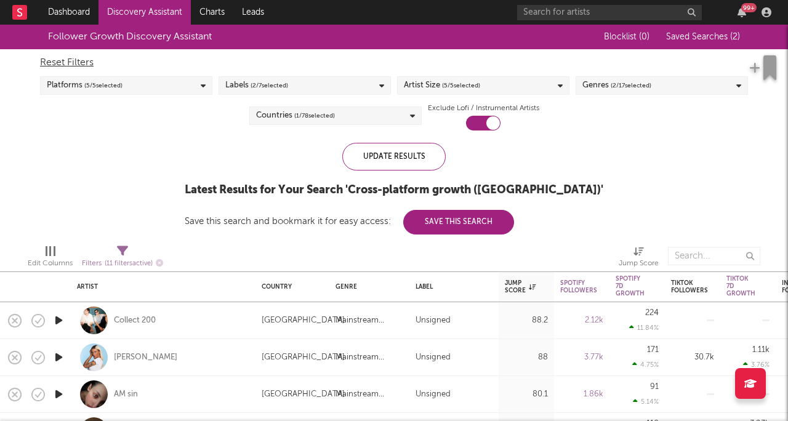
click at [133, 81] on div "Platforms ( 5 / 5 selected)" at bounding box center [126, 85] width 172 height 18
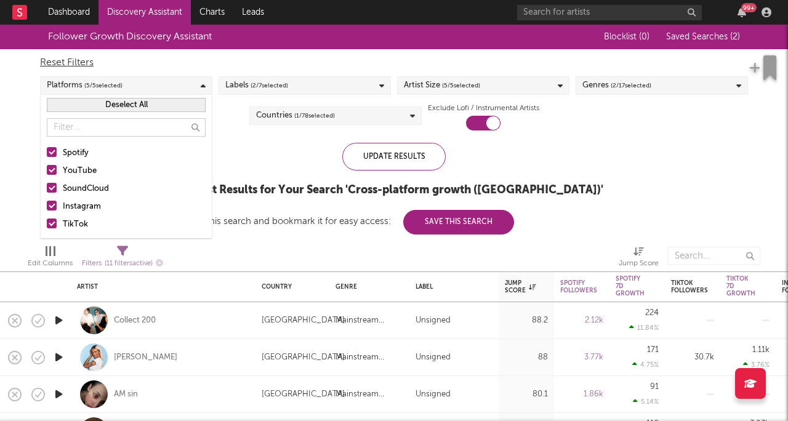
click at [244, 145] on div "Update Results Latest Results for Your Search ' Cross-platform growth ([GEOGRAP…" at bounding box center [394, 189] width 419 height 92
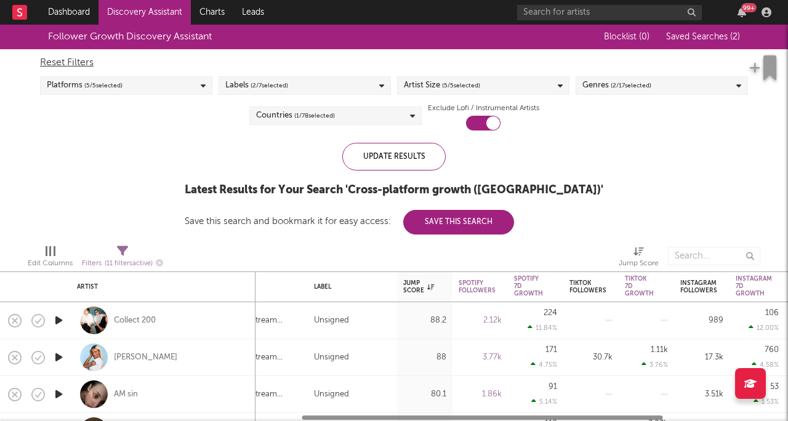
click at [119, 193] on div "Follower Growth Discovery Assistant Blocklist ( 0 ) Saved Searches ( 2 ) Reset …" at bounding box center [394, 130] width 788 height 210
select select "or"
select select "between"
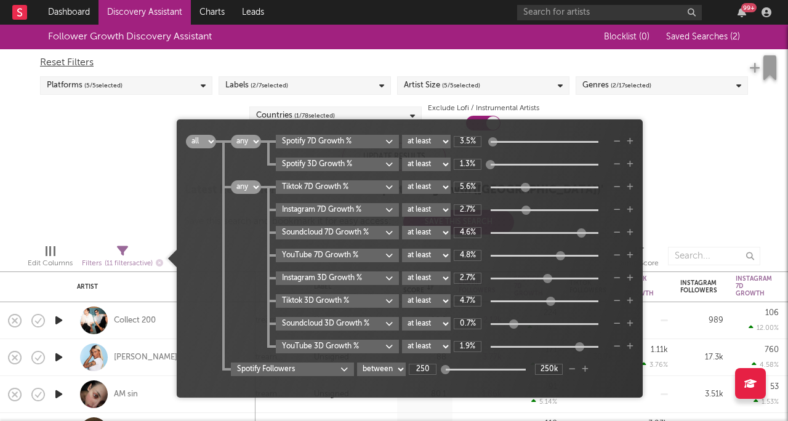
click at [128, 251] on icon at bounding box center [122, 251] width 11 height 11
click at [82, 156] on div "Follower Growth Discovery Assistant Blocklist ( 0 ) Saved Searches ( 2 ) Reset …" at bounding box center [394, 130] width 788 height 210
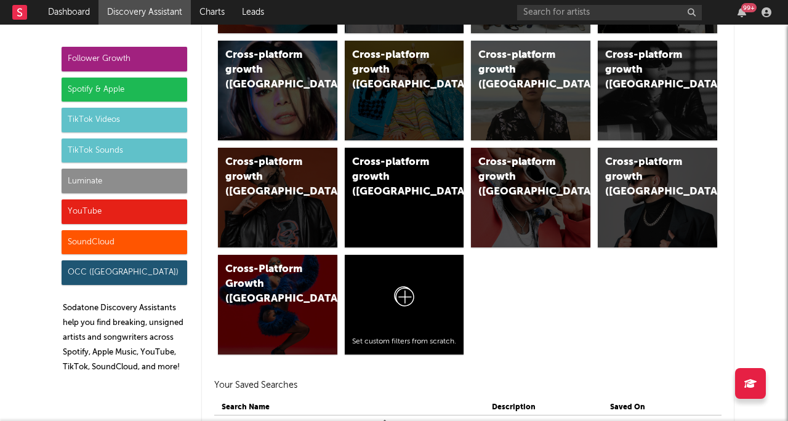
scroll to position [940, 0]
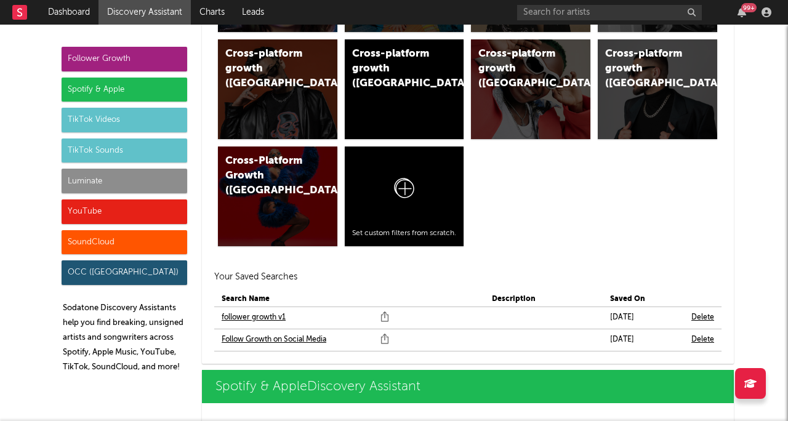
click at [262, 318] on link "follower growth v1" at bounding box center [254, 317] width 64 height 15
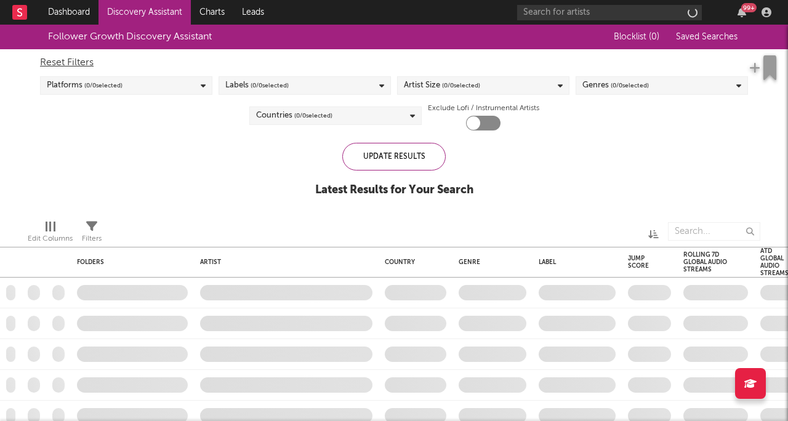
checkbox input "true"
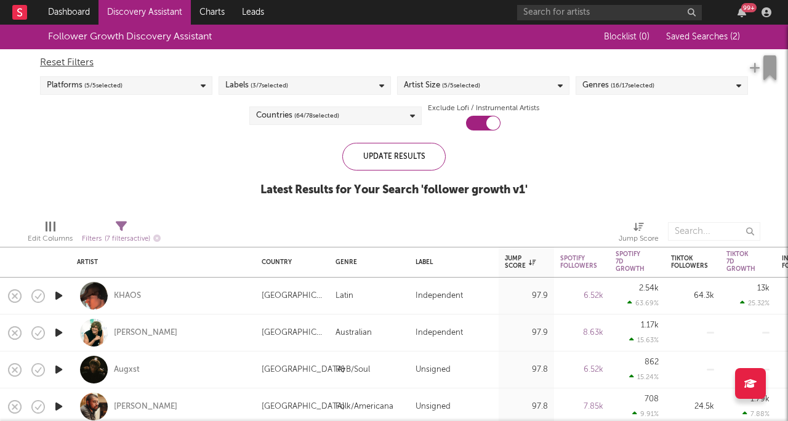
click at [451, 80] on span "( 5 / 5 selected)" at bounding box center [461, 85] width 38 height 15
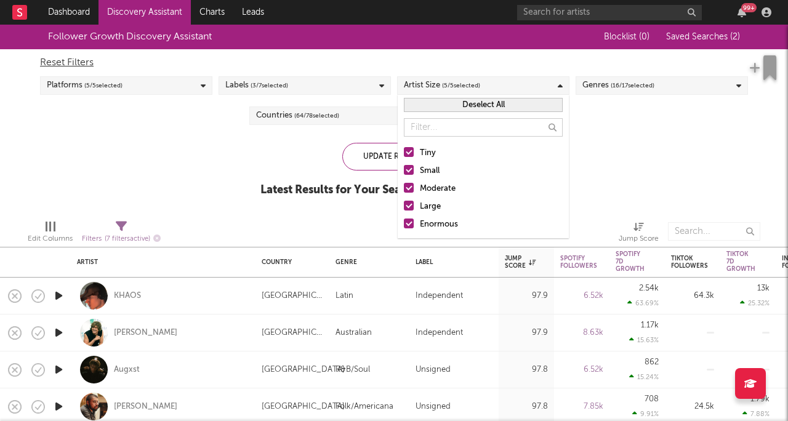
click at [451, 80] on span "( 5 / 5 selected)" at bounding box center [461, 85] width 38 height 15
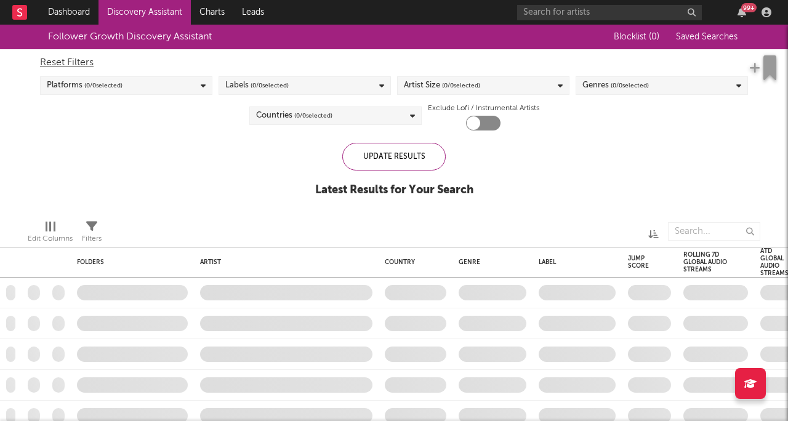
checkbox input "true"
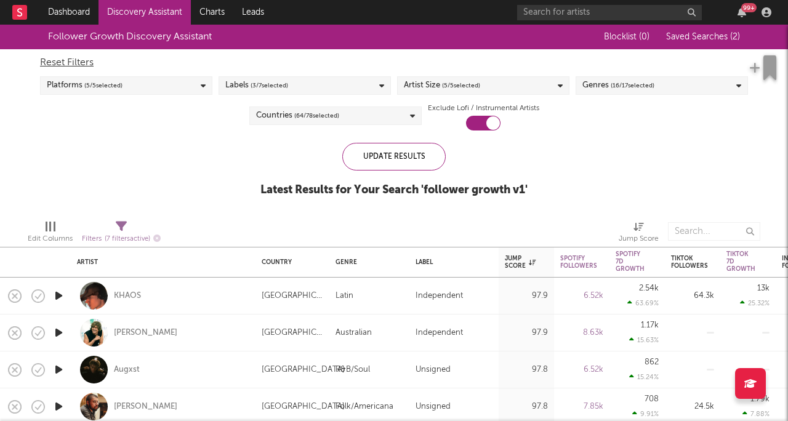
click at [624, 90] on span "( 16 / 17 selected)" at bounding box center [633, 85] width 44 height 15
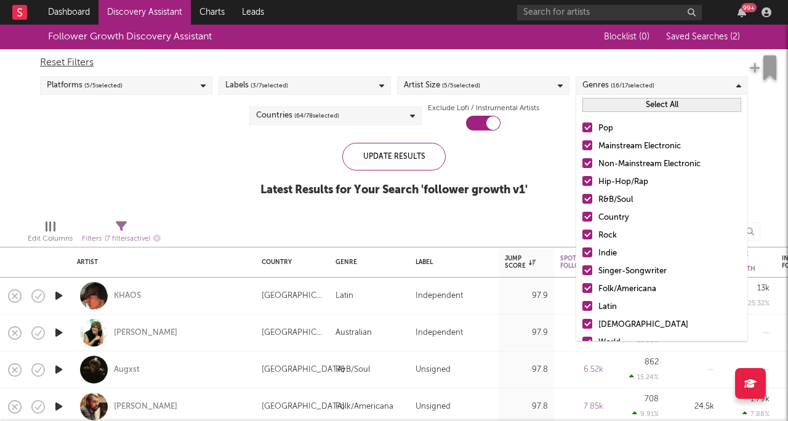
click at [624, 90] on span "( 16 / 17 selected)" at bounding box center [633, 85] width 44 height 15
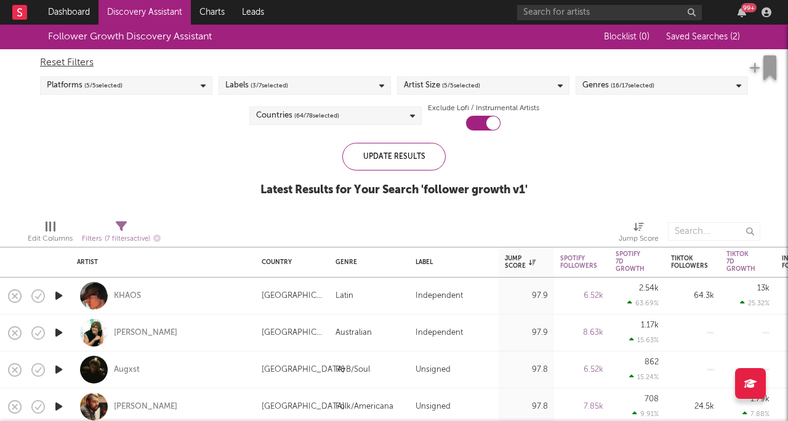
click at [642, 90] on span "( 16 / 17 selected)" at bounding box center [633, 85] width 44 height 15
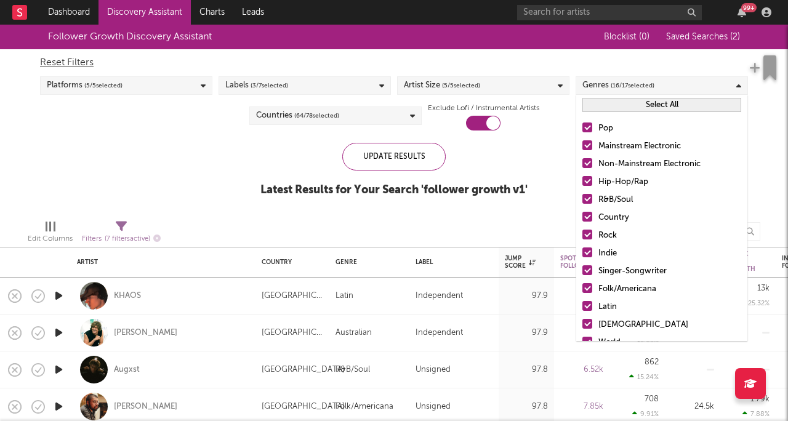
click at [168, 185] on div "Follower Growth Discovery Assistant Blocklist ( 0 ) Saved Searches ( 2 ) Reset …" at bounding box center [394, 117] width 788 height 185
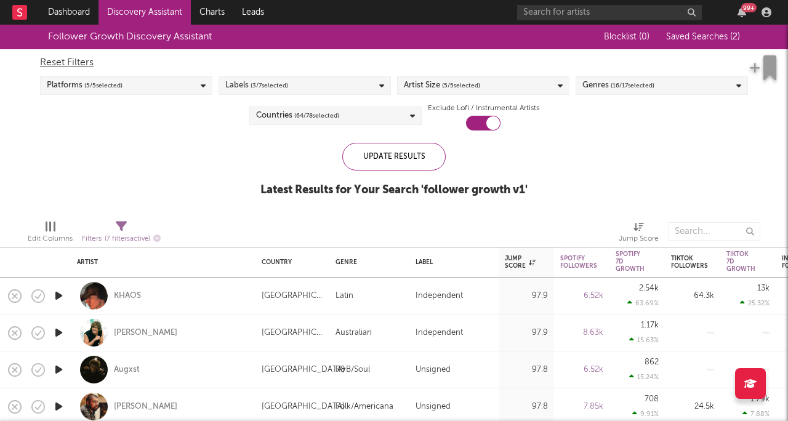
click at [663, 89] on div "Genres ( 16 / 17 selected)" at bounding box center [662, 85] width 172 height 18
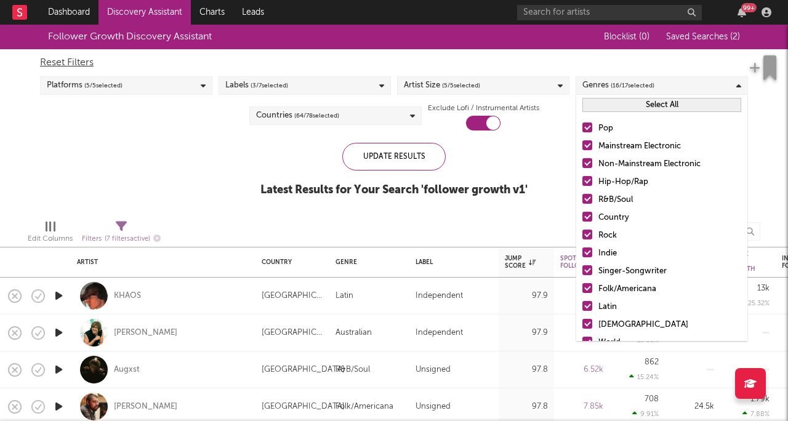
click at [663, 89] on div "Genres ( 16 / 17 selected)" at bounding box center [662, 85] width 172 height 18
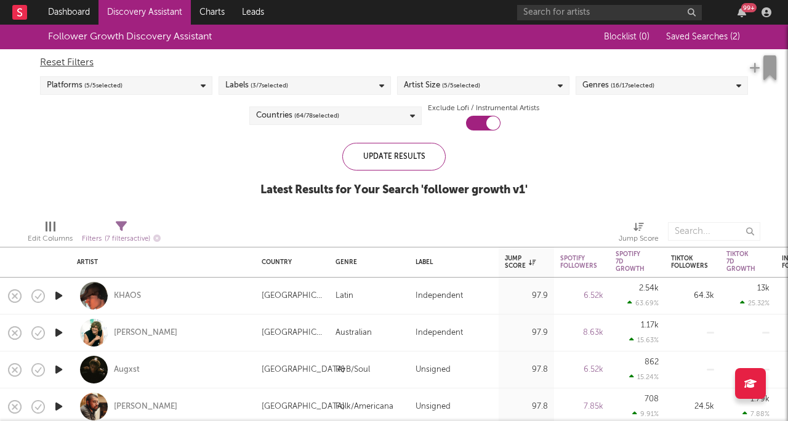
click at [270, 83] on span "( 3 / 7 selected)" at bounding box center [270, 85] width 38 height 15
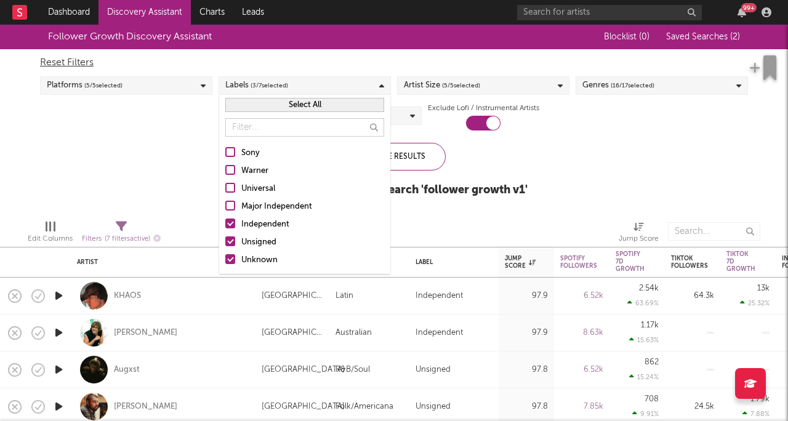
click at [107, 161] on div "Follower Growth Discovery Assistant Blocklist ( 0 ) Saved Searches ( 2 ) Reset …" at bounding box center [394, 117] width 788 height 185
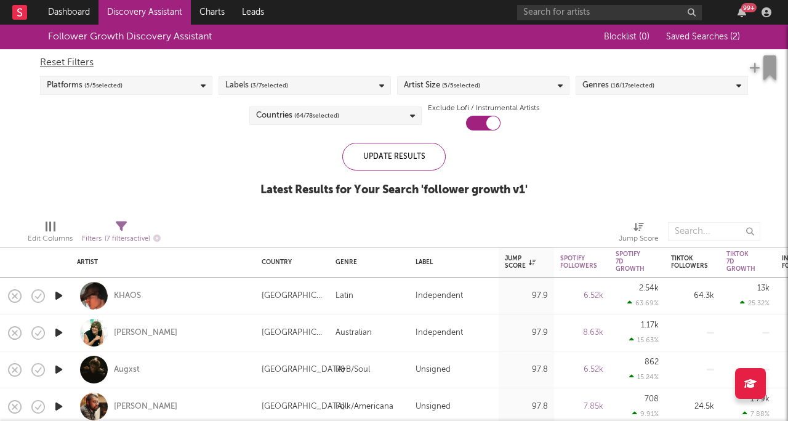
click at [470, 88] on span "( 5 / 5 selected)" at bounding box center [461, 85] width 38 height 15
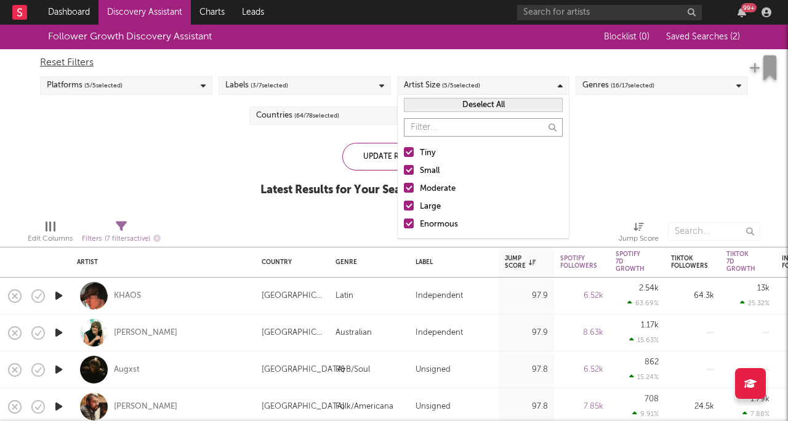
click at [163, 209] on div "Follower Growth Discovery Assistant Blocklist ( 0 ) Saved Searches ( 2 ) Reset …" at bounding box center [394, 117] width 788 height 185
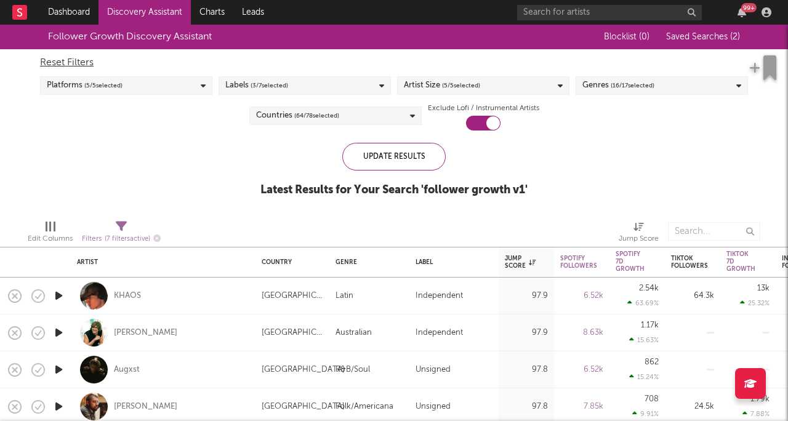
click at [305, 121] on span "( 64 / 78 selected)" at bounding box center [316, 115] width 45 height 15
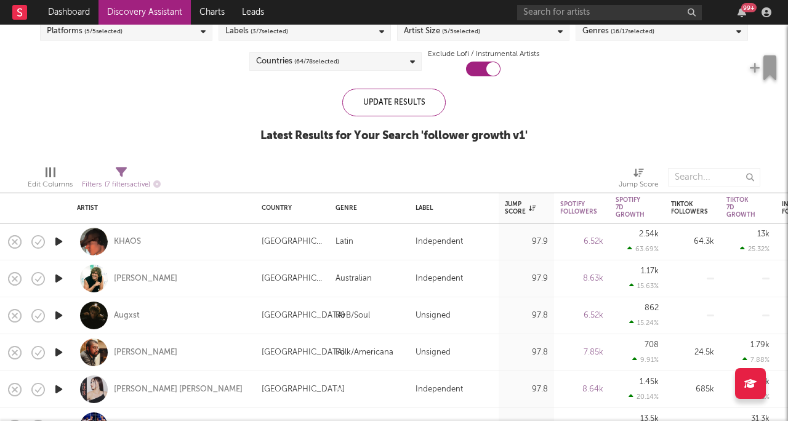
click at [323, 62] on span "( 64 / 78 selected)" at bounding box center [316, 61] width 45 height 15
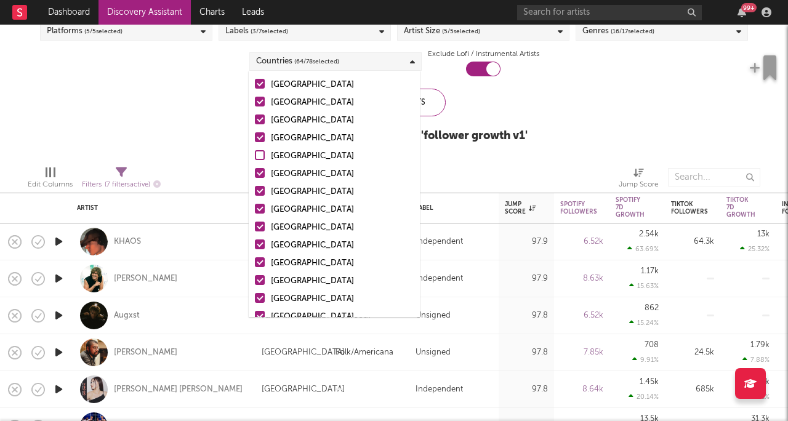
scroll to position [365, 0]
click at [259, 158] on div at bounding box center [260, 156] width 10 height 10
click at [255, 158] on input "[GEOGRAPHIC_DATA]" at bounding box center [255, 157] width 0 height 15
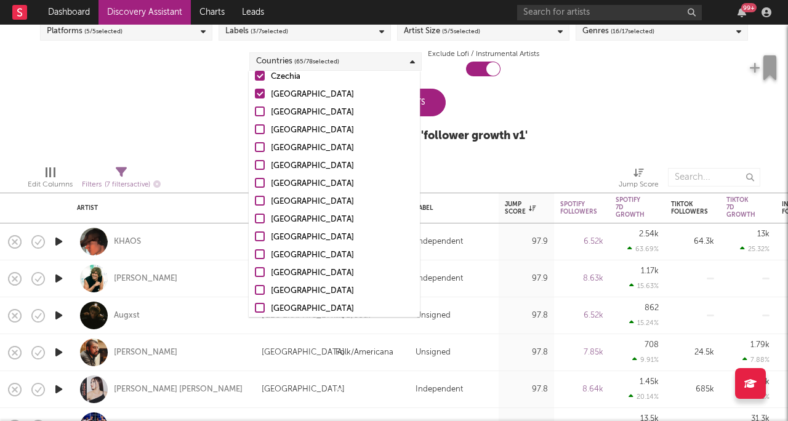
scroll to position [1109, 0]
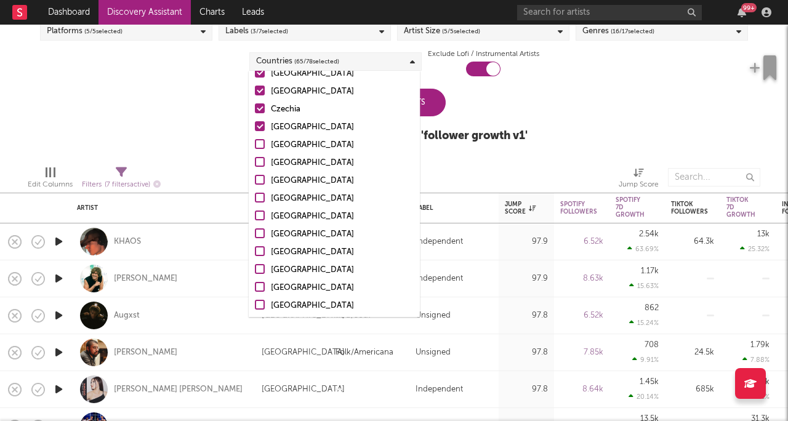
click at [180, 147] on div "Follower Growth Discovery Assistant Blocklist ( 0 ) Saved Searches ( 2 ) Reset …" at bounding box center [394, 62] width 788 height 185
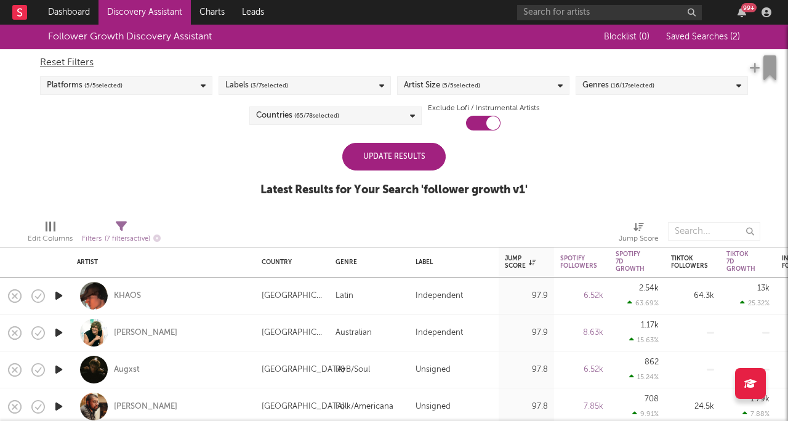
click at [392, 155] on div "Update Results" at bounding box center [393, 157] width 103 height 28
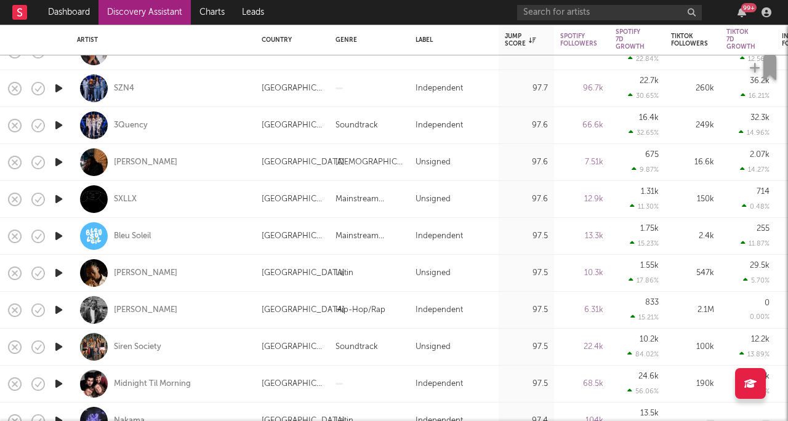
click at [158, 18] on link "Discovery Assistant" at bounding box center [145, 12] width 92 height 25
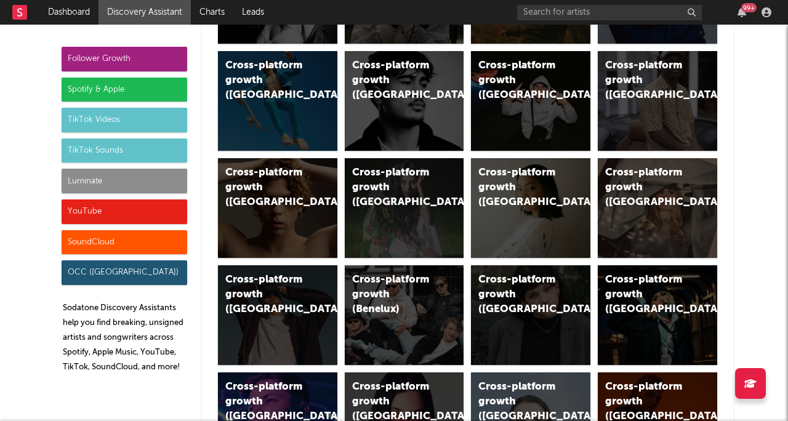
scroll to position [355, 0]
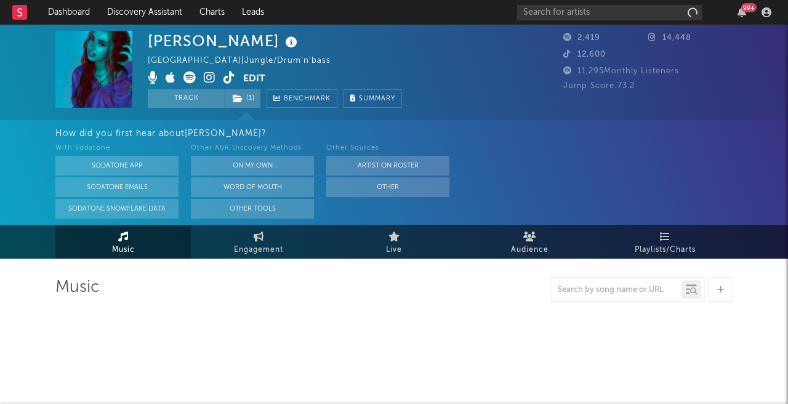
select select "1w"
